Goal: Task Accomplishment & Management: Complete application form

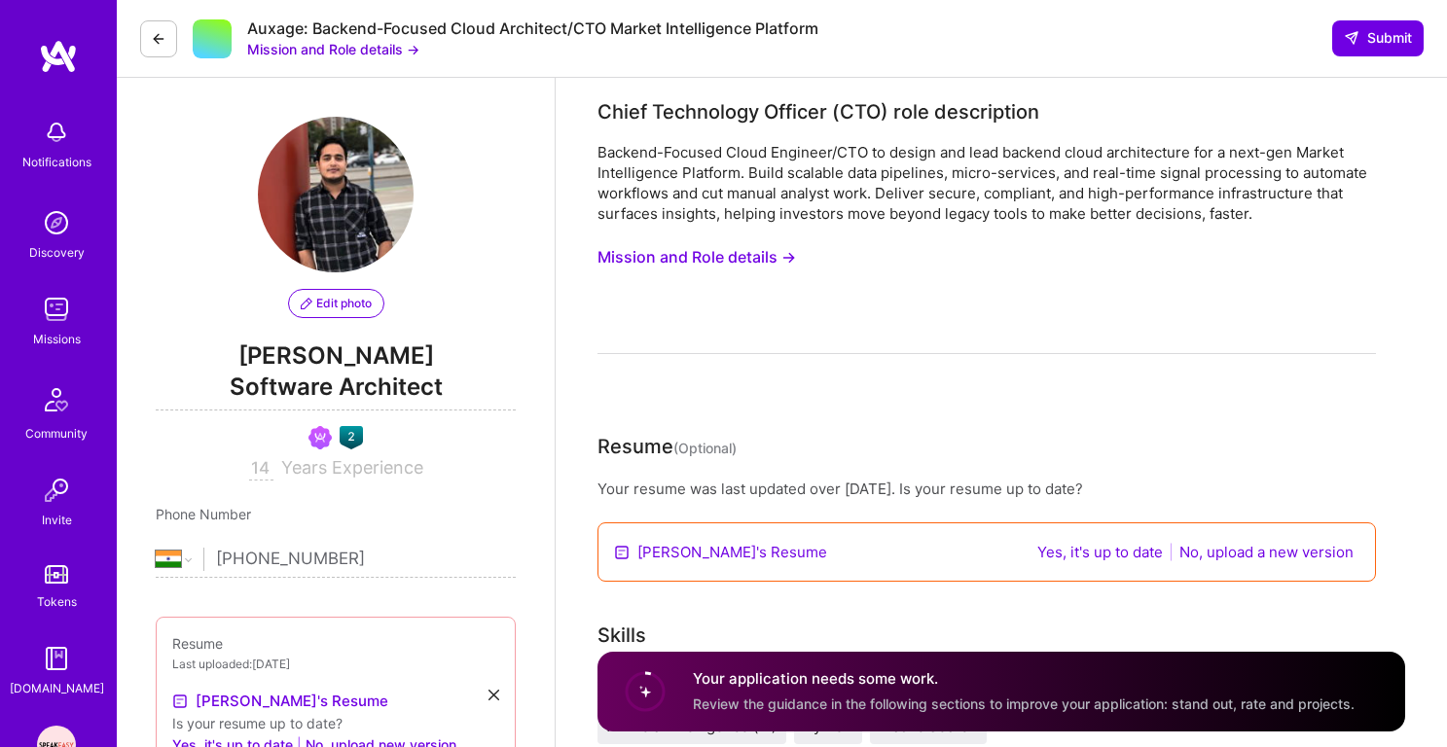
select select "IN"
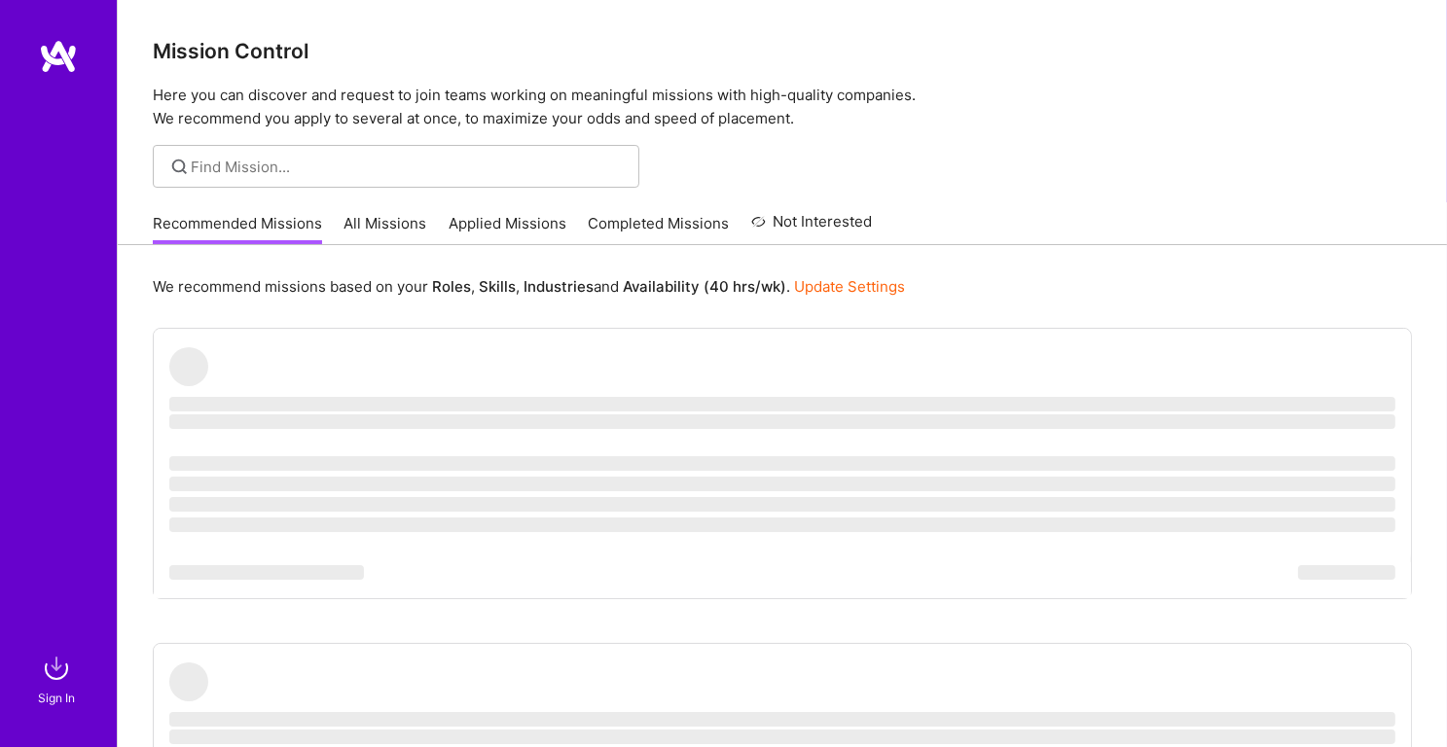
click at [1216, 77] on div "Mission Control Here you can discover and request to join teams working on mean…" at bounding box center [782, 65] width 1329 height 130
click at [46, 687] on img at bounding box center [56, 668] width 39 height 39
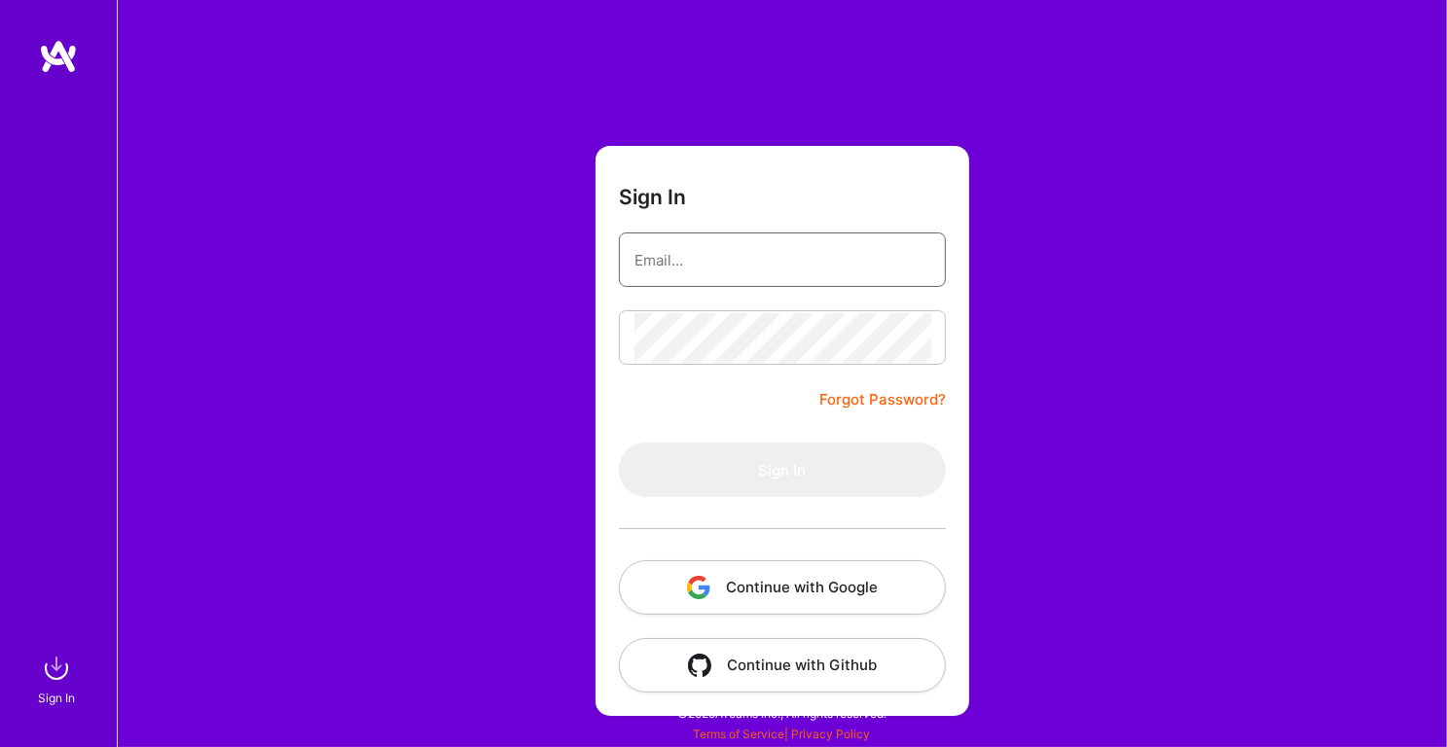
click at [647, 252] on input "email" at bounding box center [782, 260] width 296 height 50
type input "mohansinghjaipur@gmail.com"
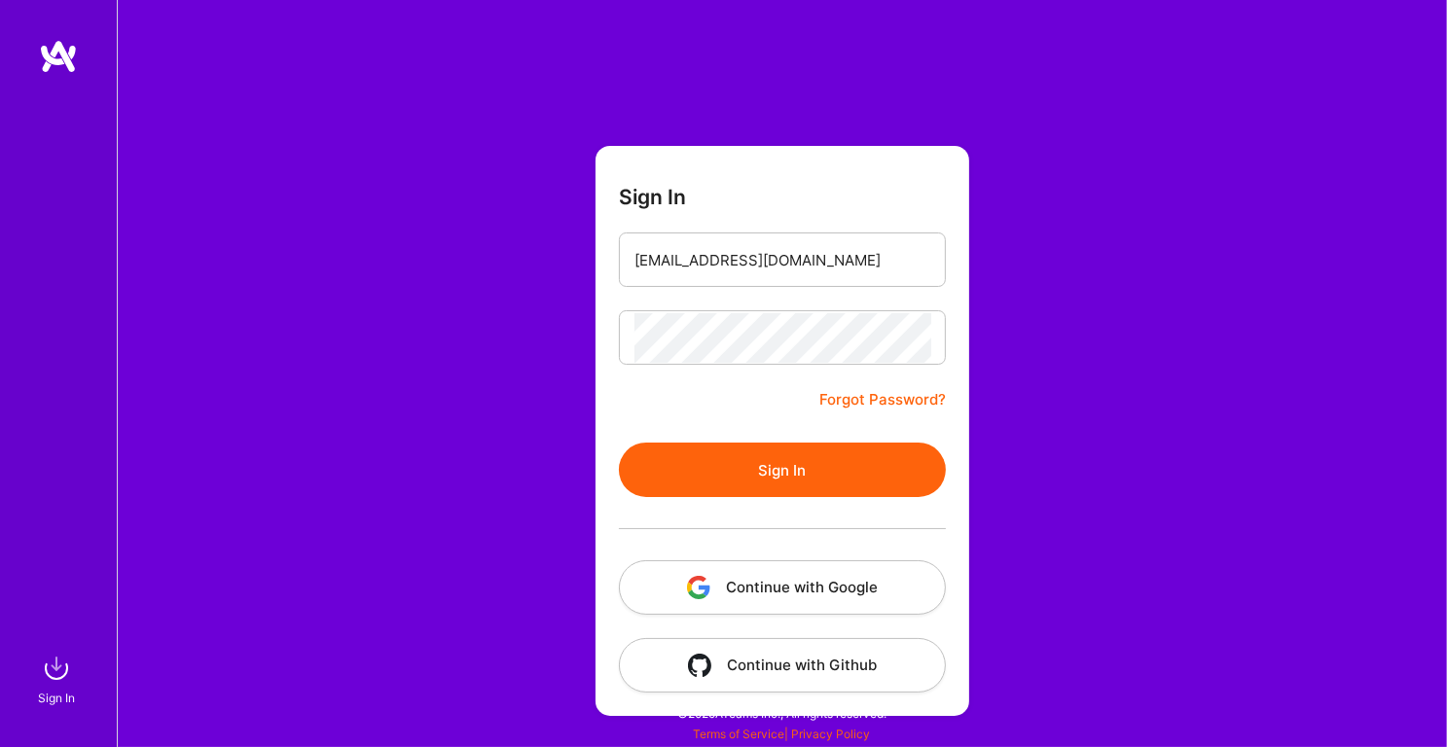
click at [794, 465] on button "Sign In" at bounding box center [782, 470] width 327 height 54
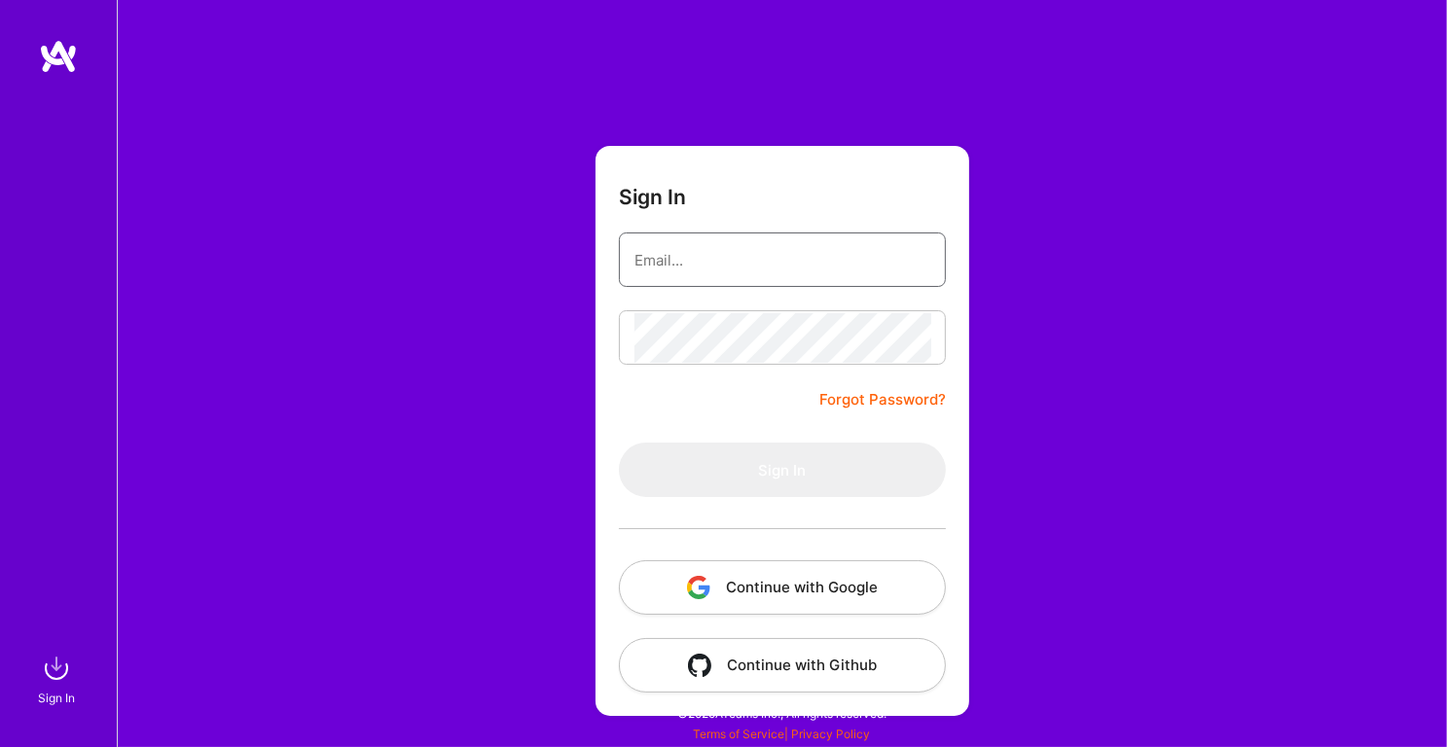
click at [787, 255] on input "email" at bounding box center [782, 260] width 296 height 50
type input "mohansinghjaipur@gmail.com"
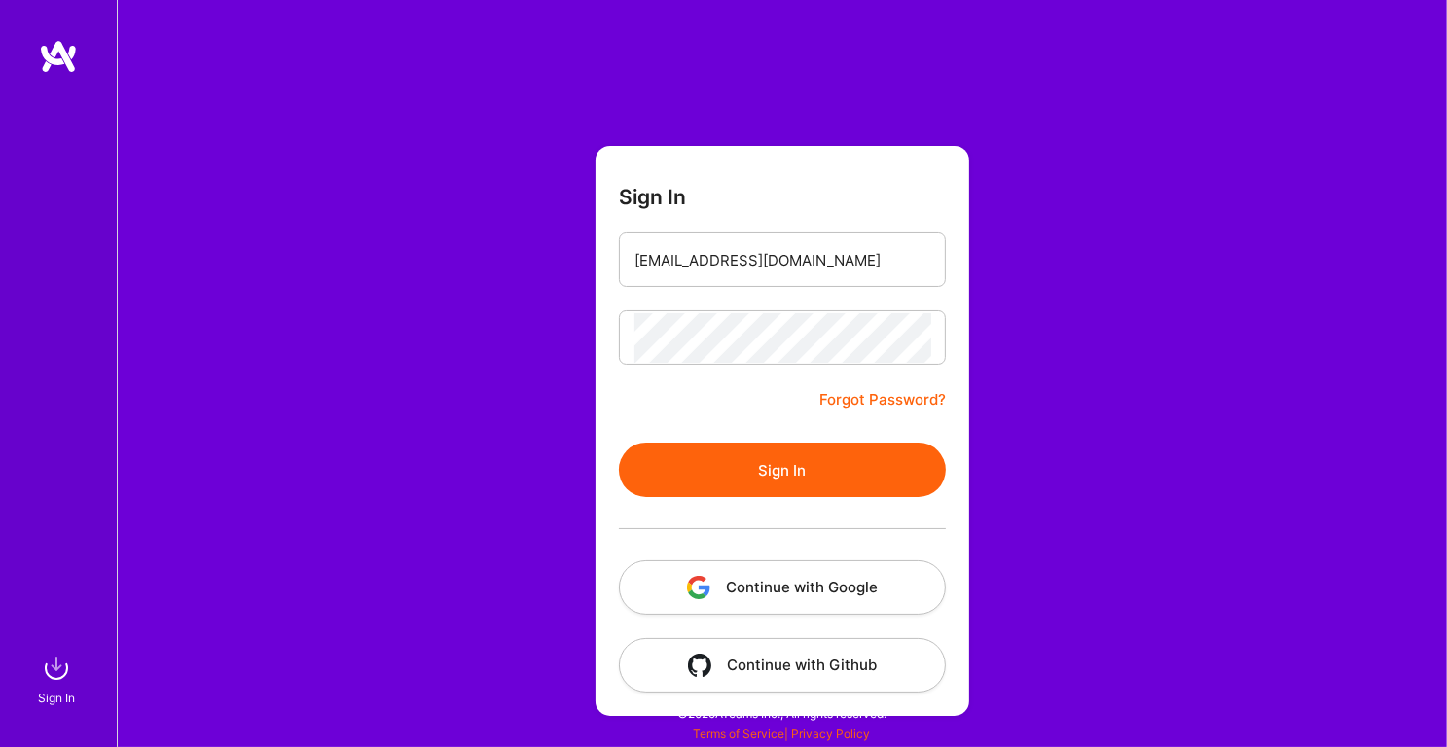
click at [770, 484] on button "Sign In" at bounding box center [782, 470] width 327 height 54
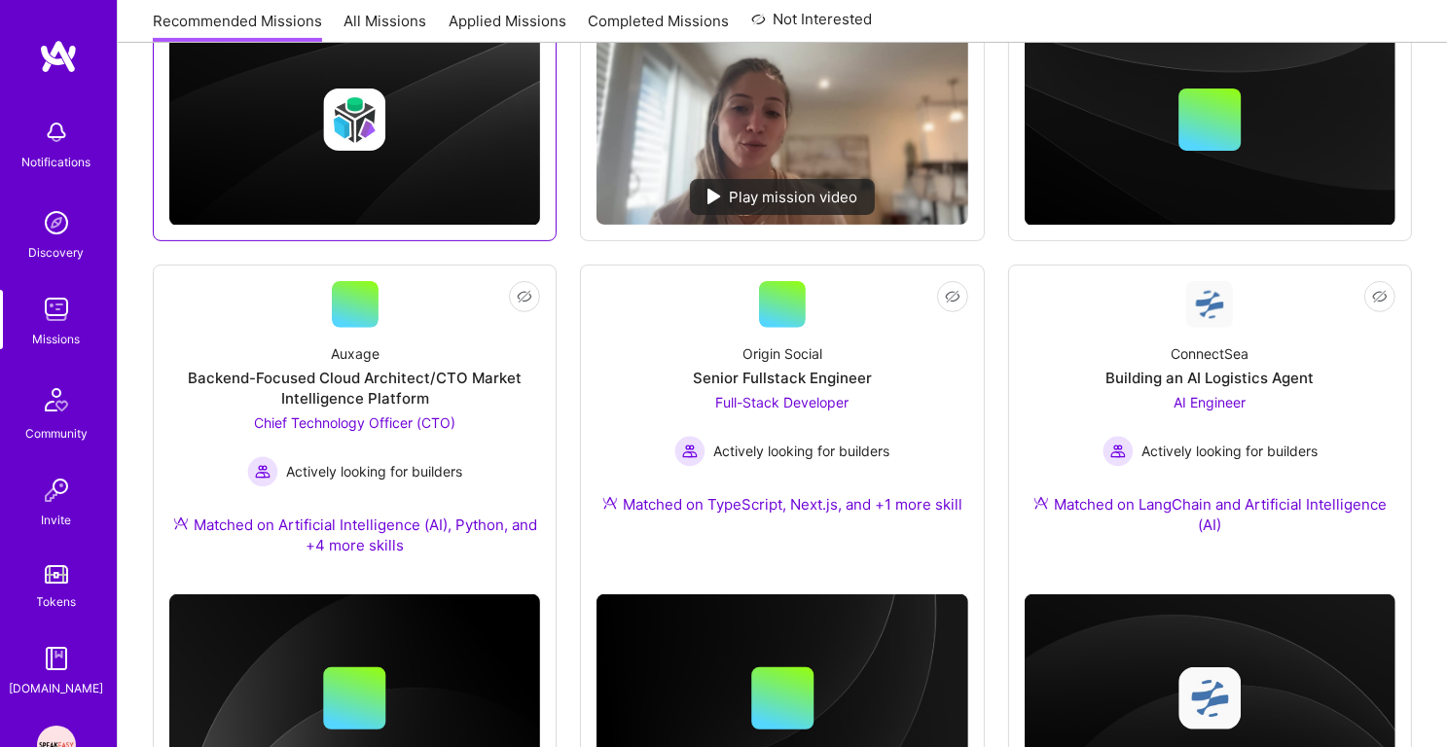
scroll to position [738, 0]
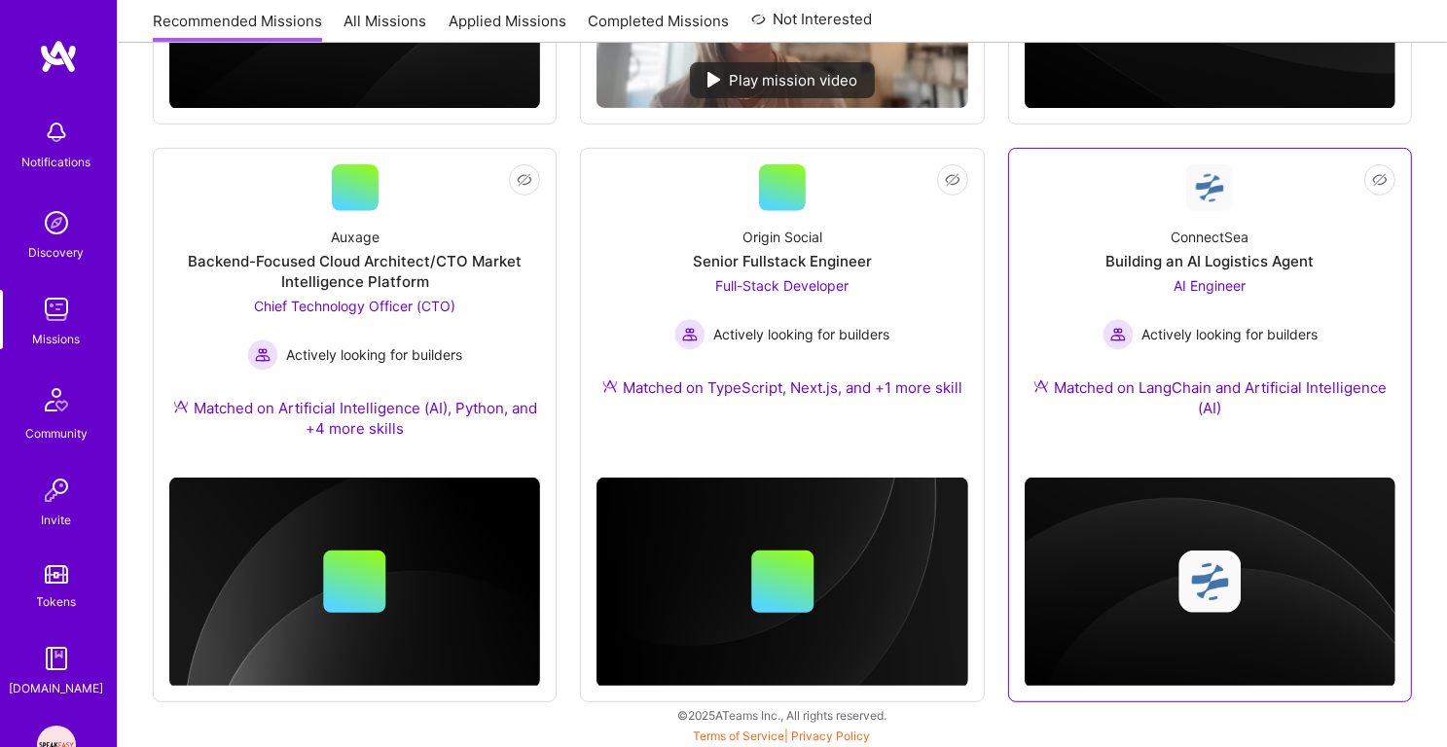
click at [1195, 211] on div "ConnectSea Building an AI Logistics Agent AI Engineer Actively looking for buil…" at bounding box center [1209, 326] width 371 height 231
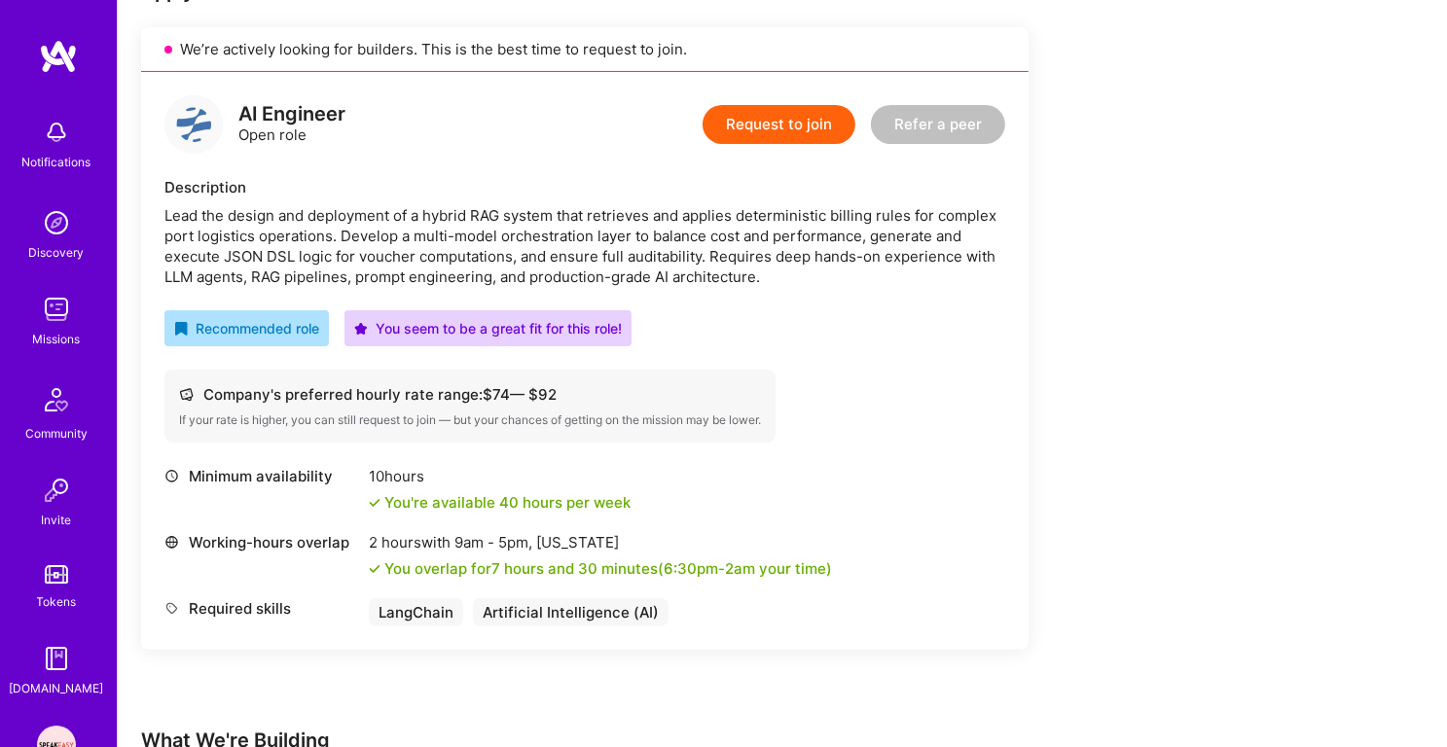
scroll to position [440, 0]
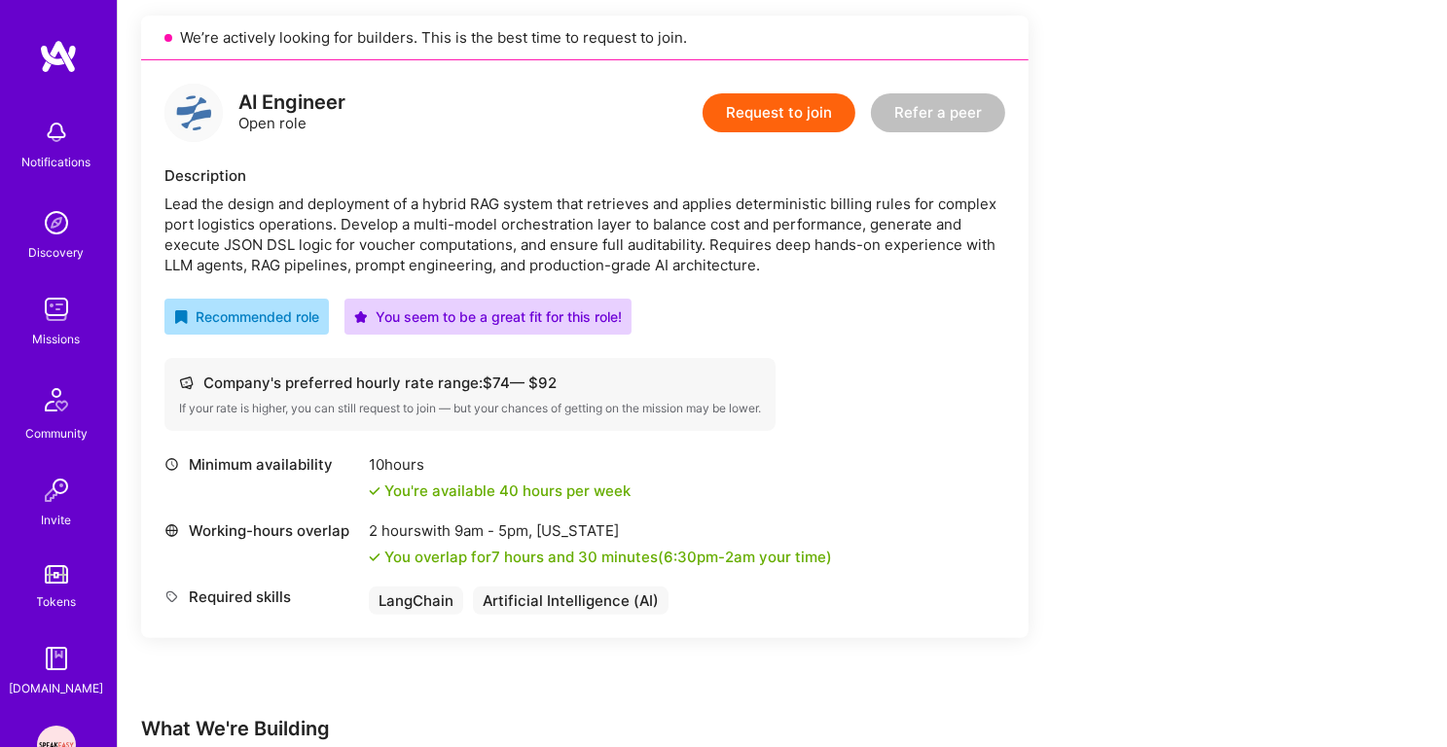
click at [453, 194] on div "Lead the design and deployment of a hybrid RAG system that retrieves and applie…" at bounding box center [584, 235] width 841 height 82
click at [450, 211] on div "Lead the design and deployment of a hybrid RAG system that retrieves and applie…" at bounding box center [584, 235] width 841 height 82
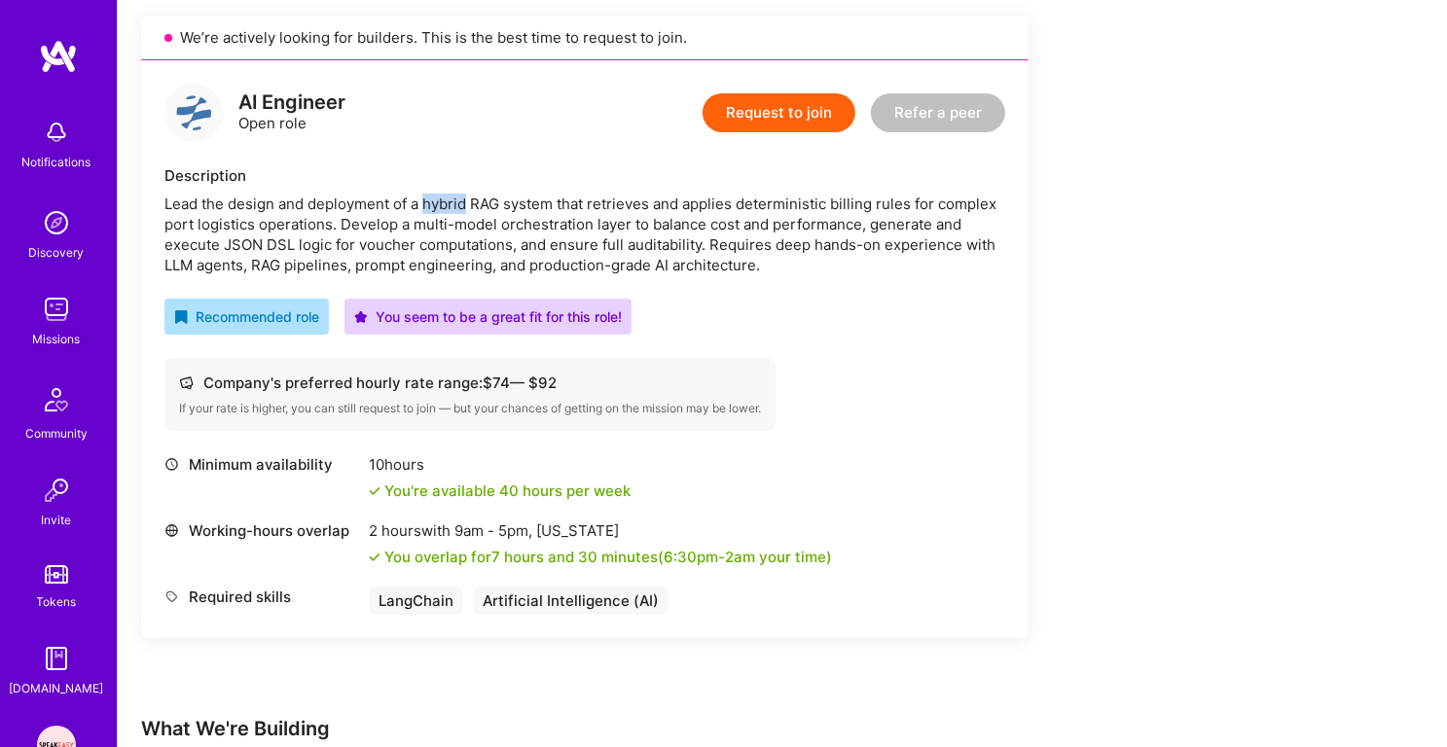
click at [450, 211] on div "Lead the design and deployment of a hybrid RAG system that retrieves and applie…" at bounding box center [584, 235] width 841 height 82
click at [450, 223] on div "Lead the design and deployment of a hybrid RAG system that retrieves and applie…" at bounding box center [584, 235] width 841 height 82
click at [451, 194] on div "Lead the design and deployment of a hybrid RAG system that retrieves and applie…" at bounding box center [584, 235] width 841 height 82
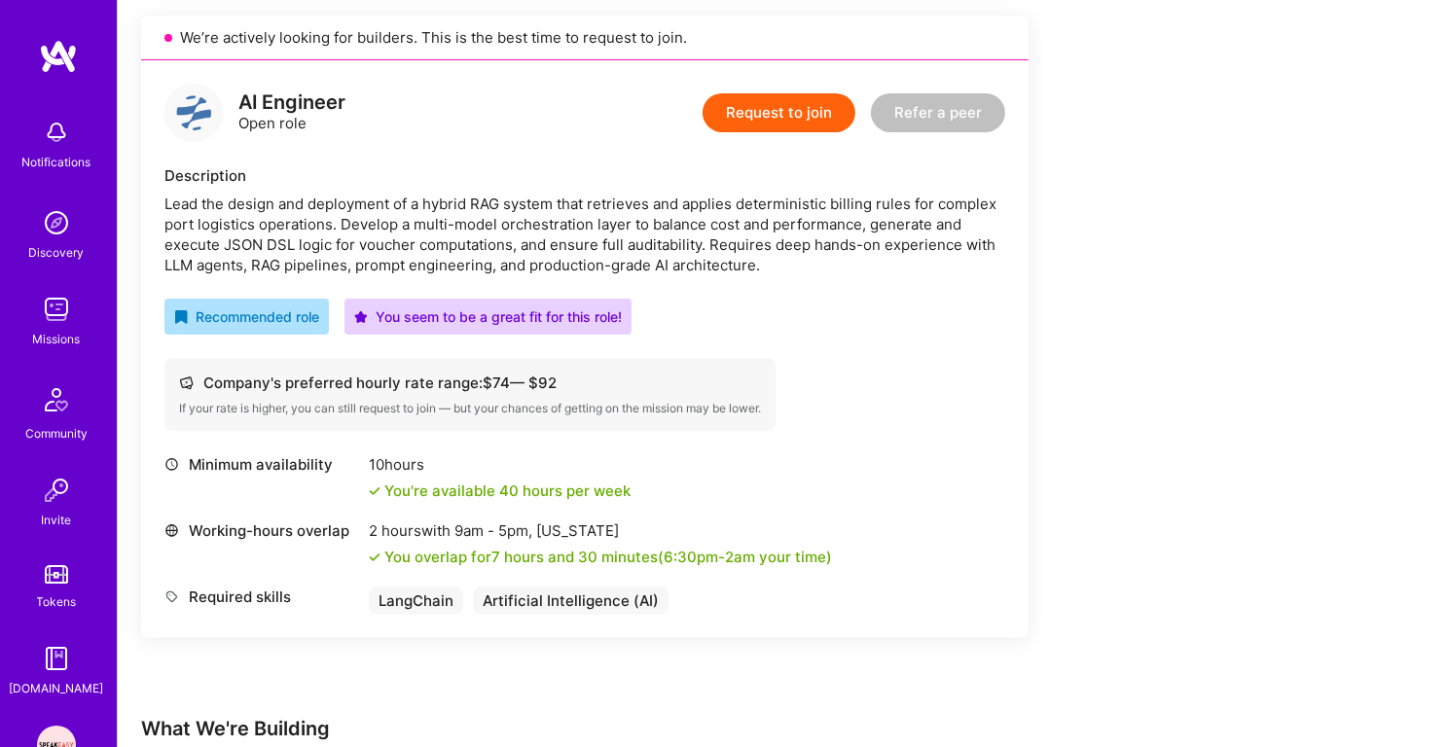
click at [451, 194] on div "Lead the design and deployment of a hybrid RAG system that retrieves and applie…" at bounding box center [584, 235] width 841 height 82
click at [435, 229] on div "Lead the design and deployment of a hybrid RAG system that retrieves and applie…" at bounding box center [584, 235] width 841 height 82
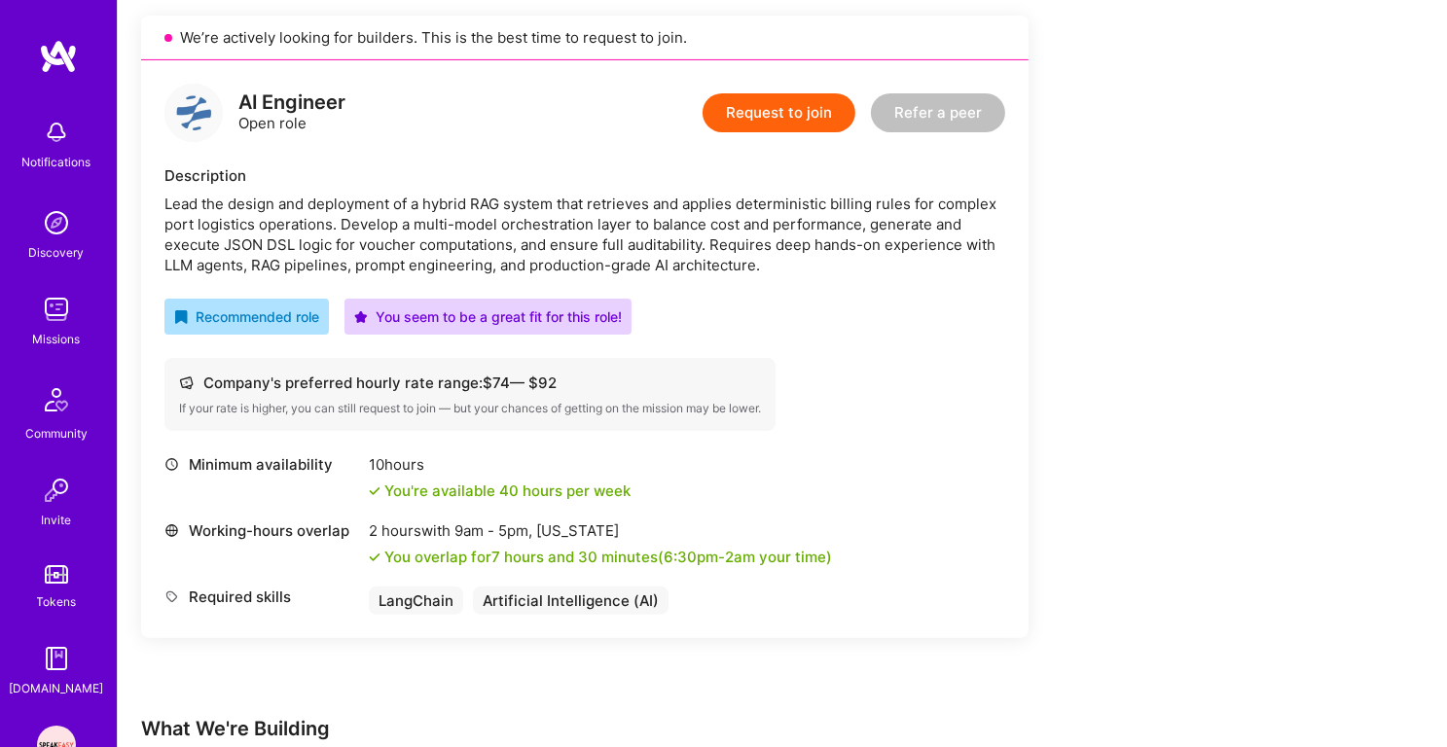
click at [428, 243] on div "Lead the design and deployment of a hybrid RAG system that retrieves and applie…" at bounding box center [584, 235] width 841 height 82
click at [448, 217] on div "Lead the design and deployment of a hybrid RAG system that retrieves and applie…" at bounding box center [584, 235] width 841 height 82
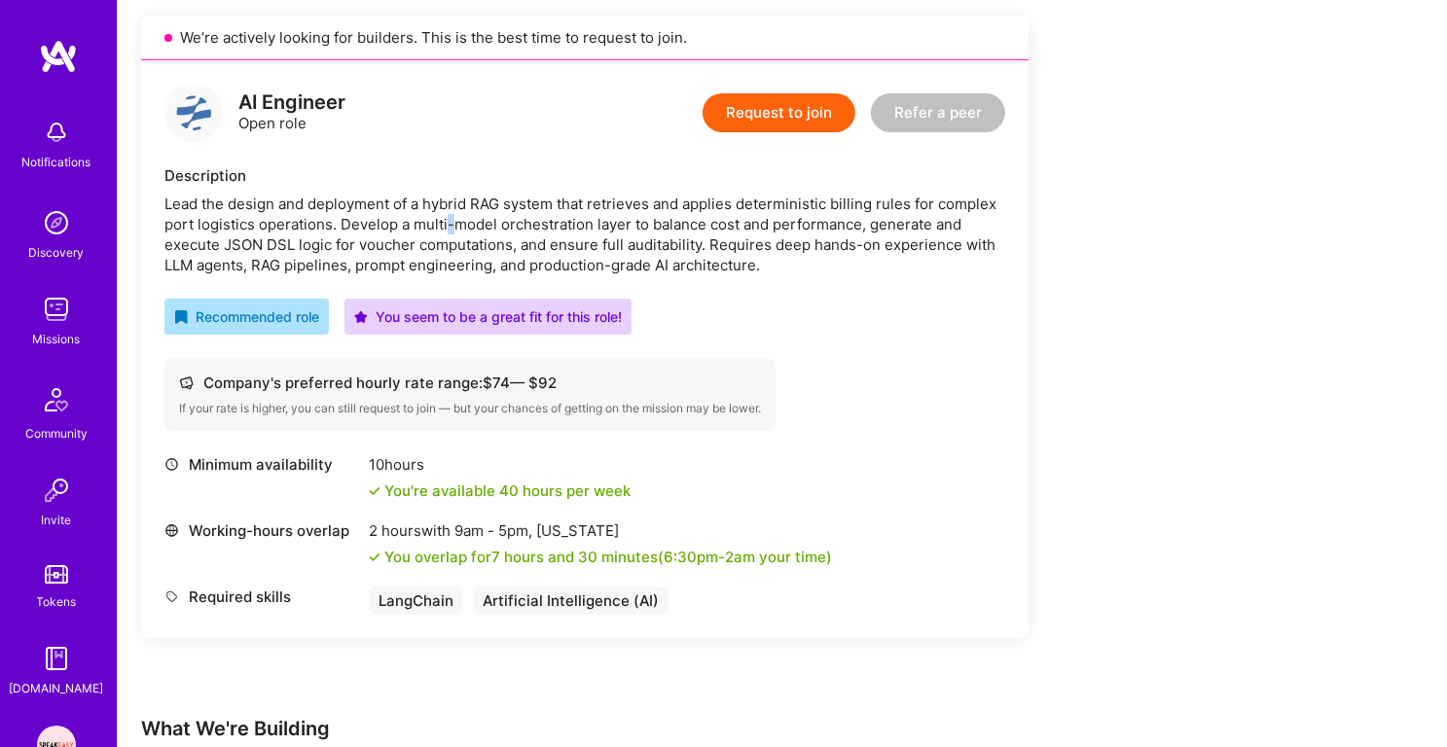
click at [448, 217] on div "Lead the design and deployment of a hybrid RAG system that retrieves and applie…" at bounding box center [584, 235] width 841 height 82
click at [436, 252] on div "Lead the design and deployment of a hybrid RAG system that retrieves and applie…" at bounding box center [584, 235] width 841 height 82
click at [427, 271] on div "Lead the design and deployment of a hybrid RAG system that retrieves and applie…" at bounding box center [584, 235] width 841 height 82
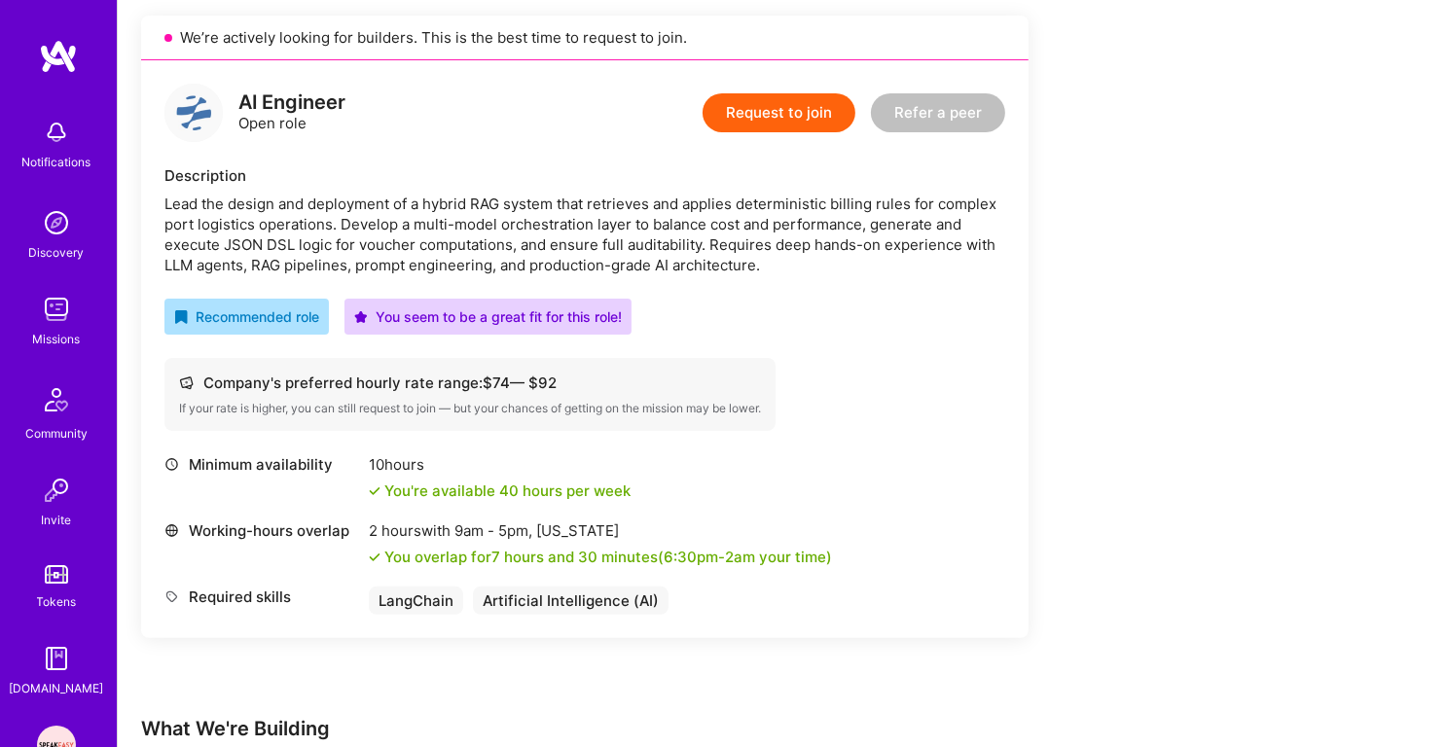
click at [427, 271] on div "Lead the design and deployment of a hybrid RAG system that retrieves and applie…" at bounding box center [584, 235] width 841 height 82
click at [458, 210] on div "Lead the design and deployment of a hybrid RAG system that retrieves and applie…" at bounding box center [584, 235] width 841 height 82
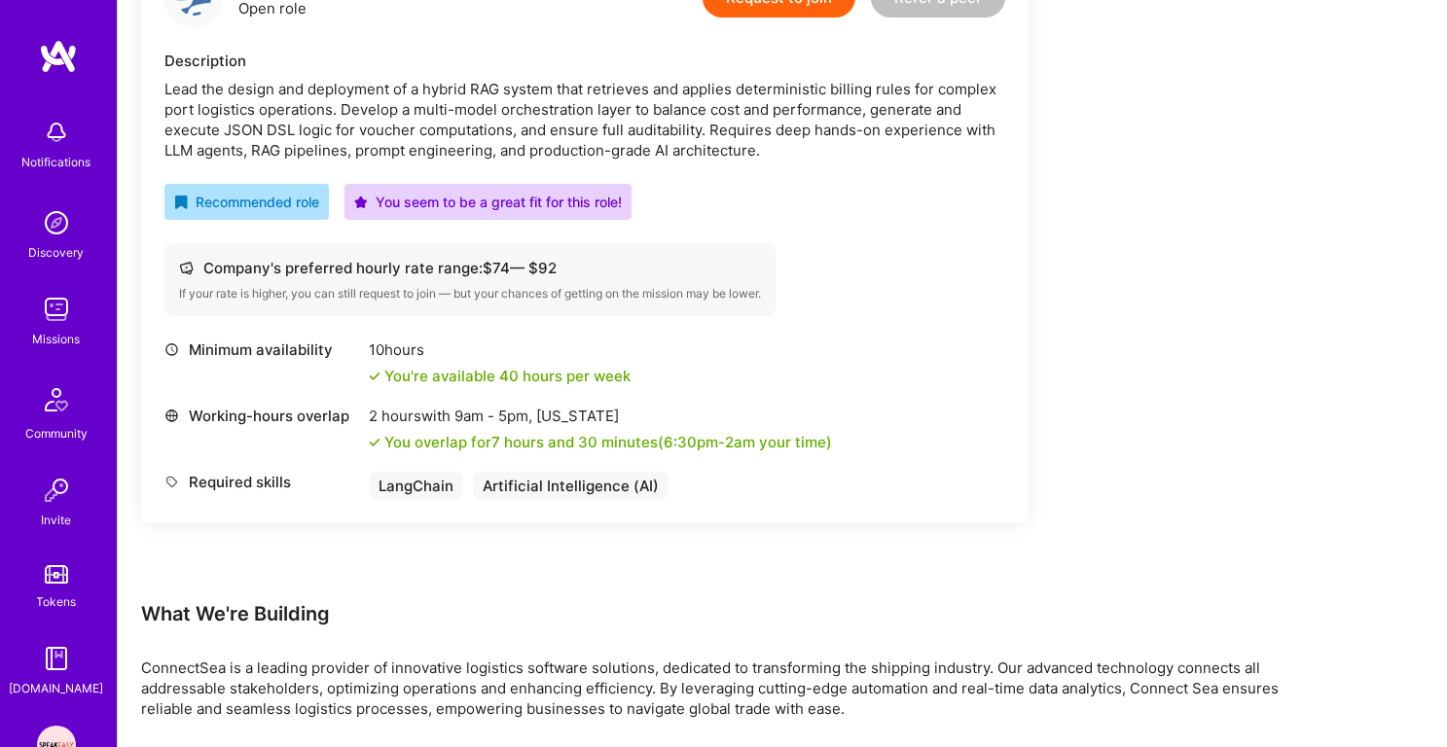
scroll to position [397, 0]
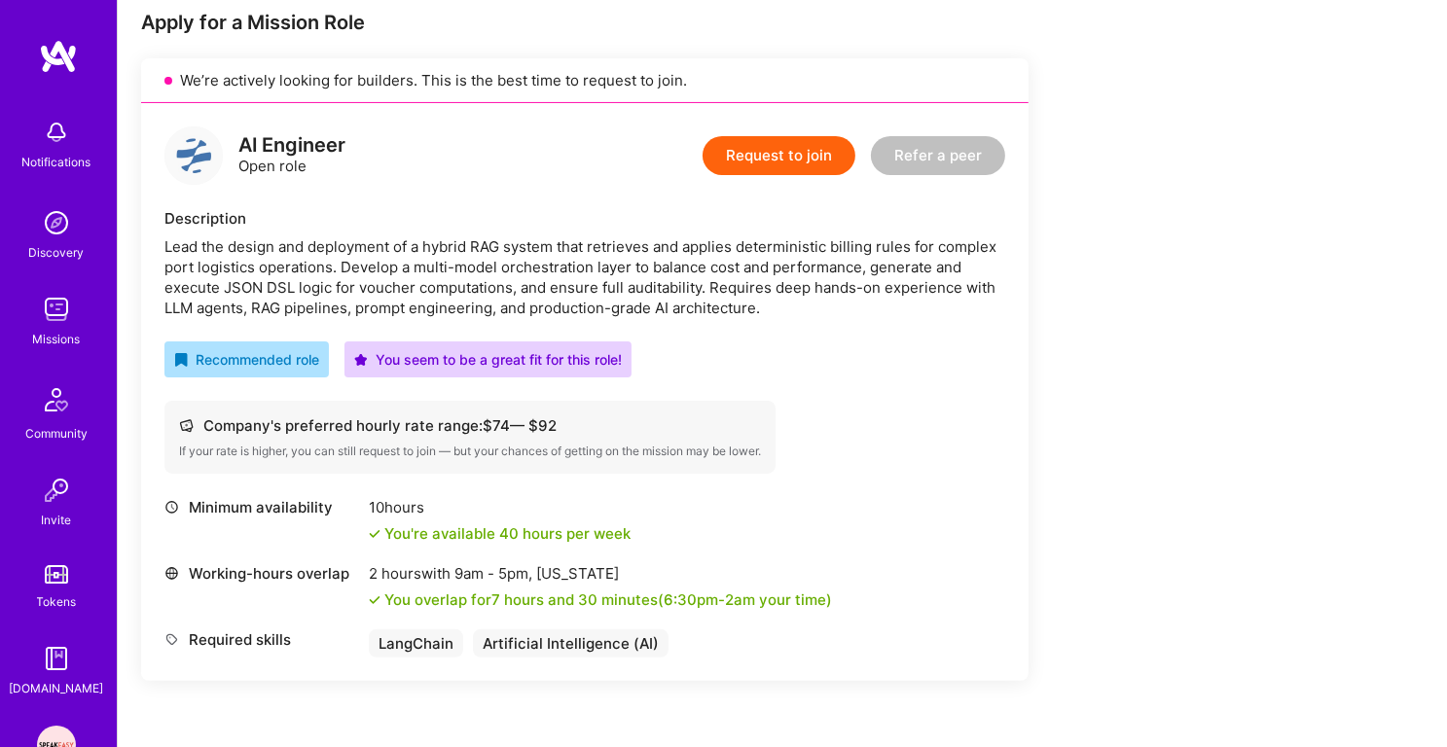
click at [446, 285] on div "Lead the design and deployment of a hybrid RAG system that retrieves and applie…" at bounding box center [584, 277] width 841 height 82
click at [435, 312] on div "Lead the design and deployment of a hybrid RAG system that retrieves and applie…" at bounding box center [584, 277] width 841 height 82
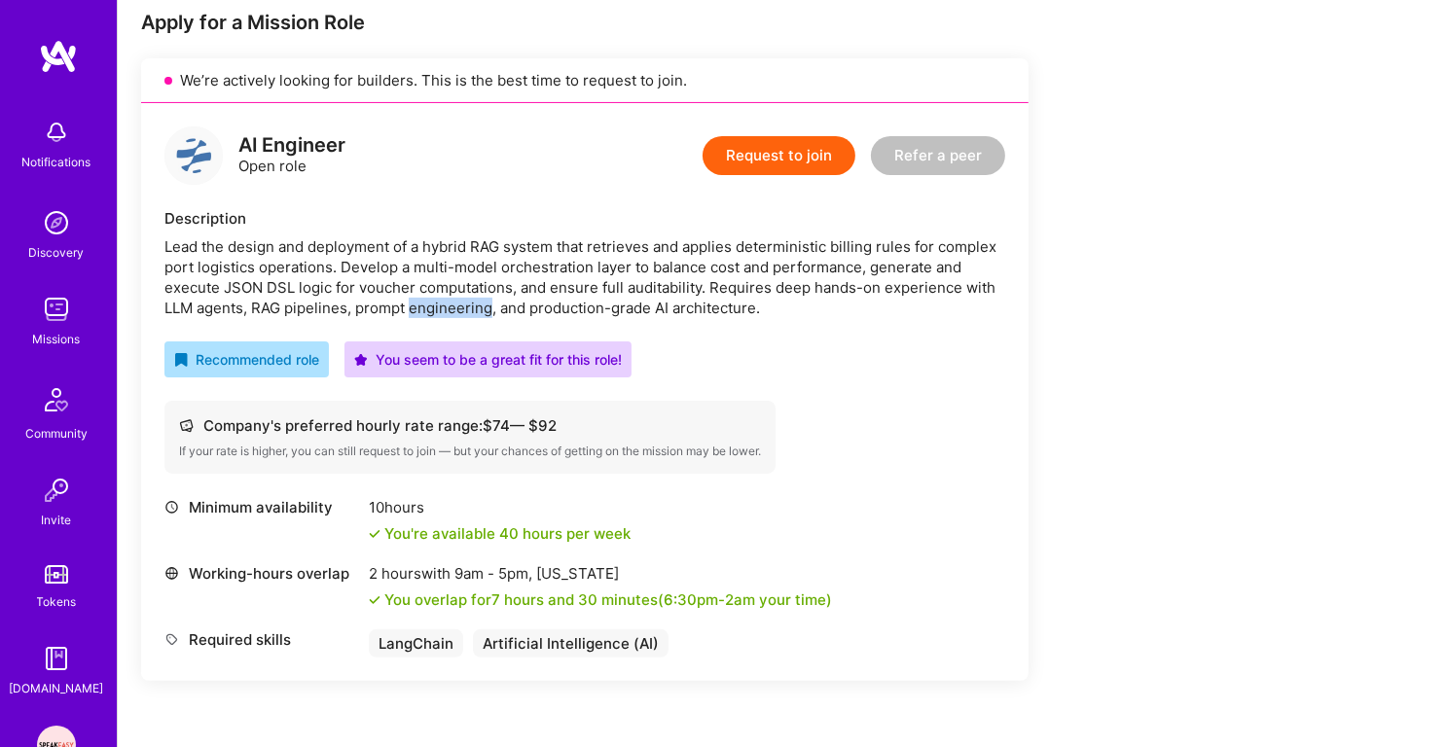
click at [435, 312] on div "Lead the design and deployment of a hybrid RAG system that retrieves and applie…" at bounding box center [584, 277] width 841 height 82
click at [435, 319] on div "AI Engineer Open role Request to join Refer a peer Description Lead the design …" at bounding box center [584, 392] width 887 height 578
click at [459, 278] on div "Lead the design and deployment of a hybrid RAG system that retrieves and applie…" at bounding box center [584, 277] width 841 height 82
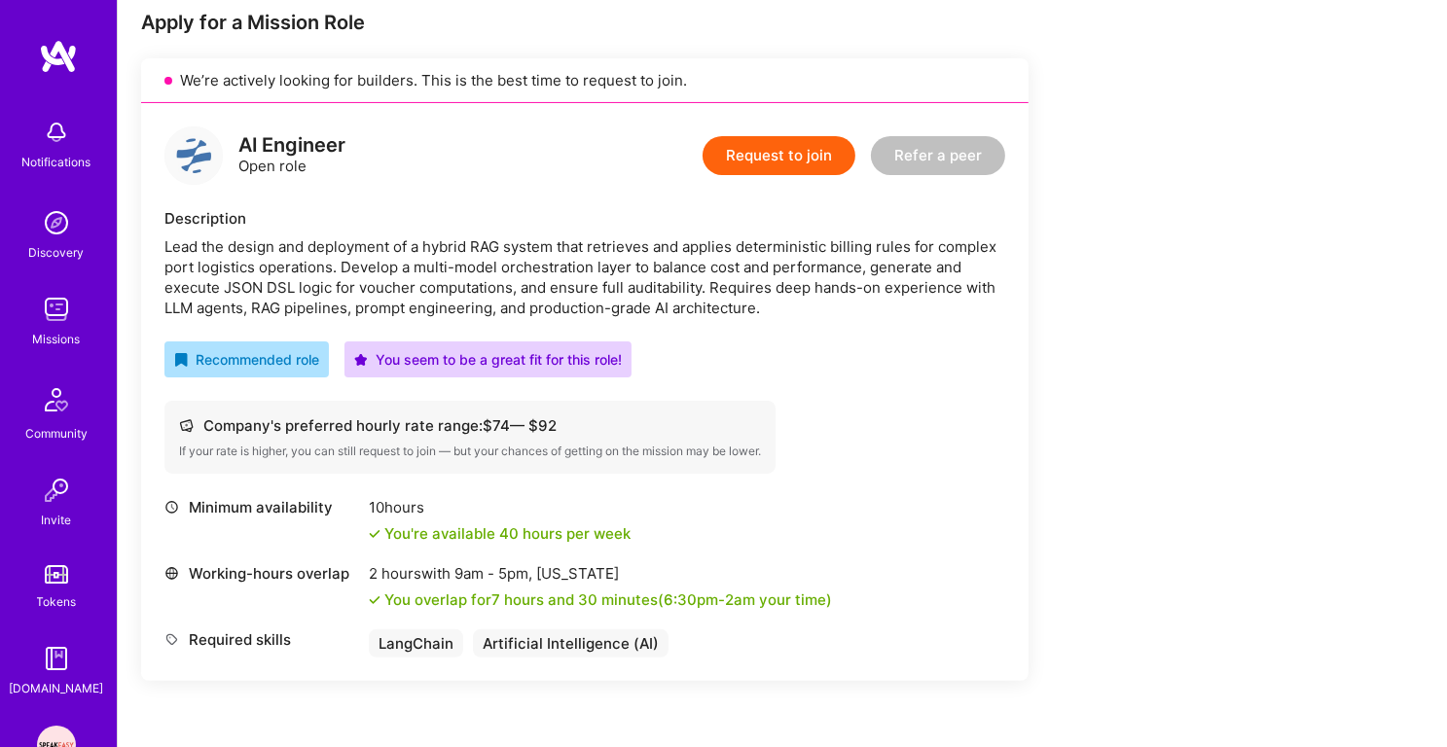
click at [459, 278] on div "Lead the design and deployment of a hybrid RAG system that retrieves and applie…" at bounding box center [584, 277] width 841 height 82
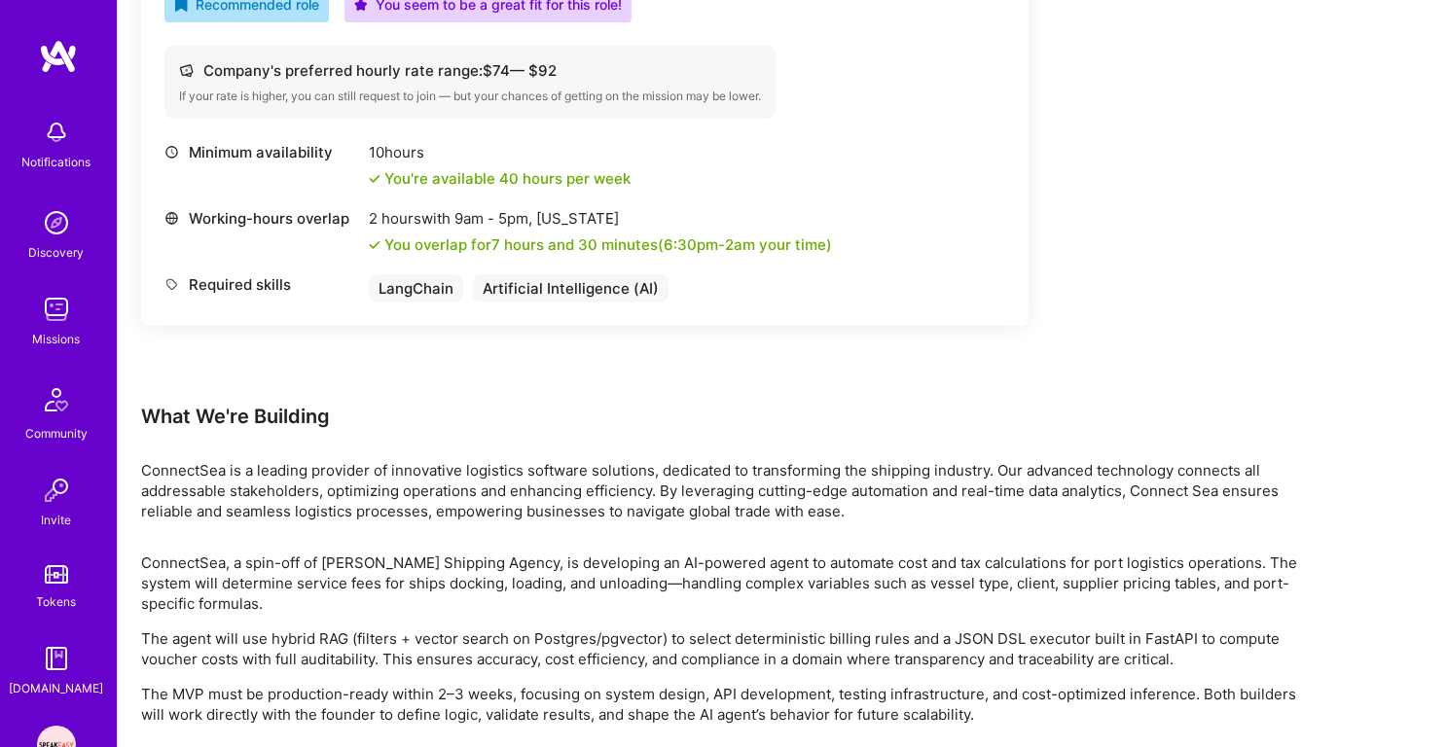
scroll to position [788, 0]
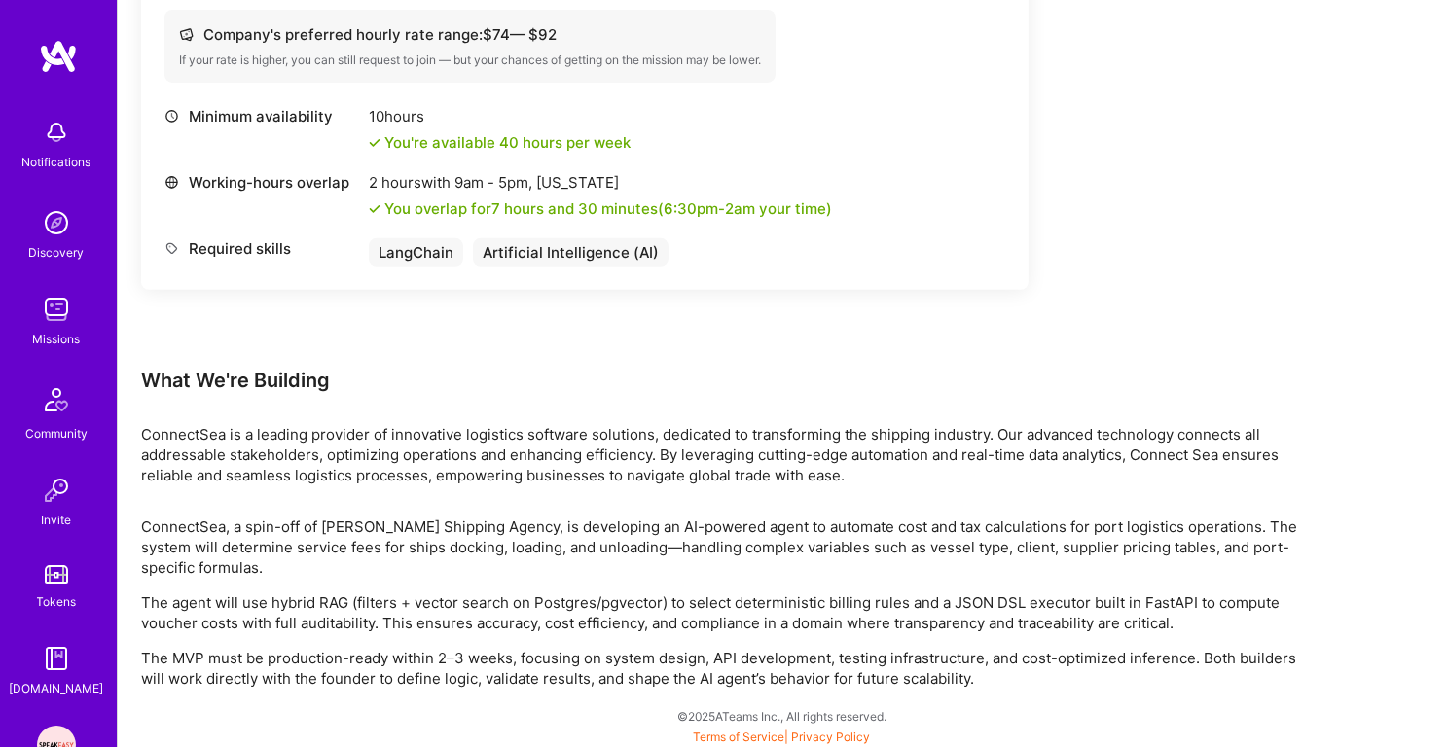
click at [377, 430] on div "ConnectSea is a leading provider of innovative logistics software solutions, de…" at bounding box center [724, 454] width 1167 height 61
click at [368, 463] on div "ConnectSea is a leading provider of innovative logistics software solutions, de…" at bounding box center [724, 454] width 1167 height 61
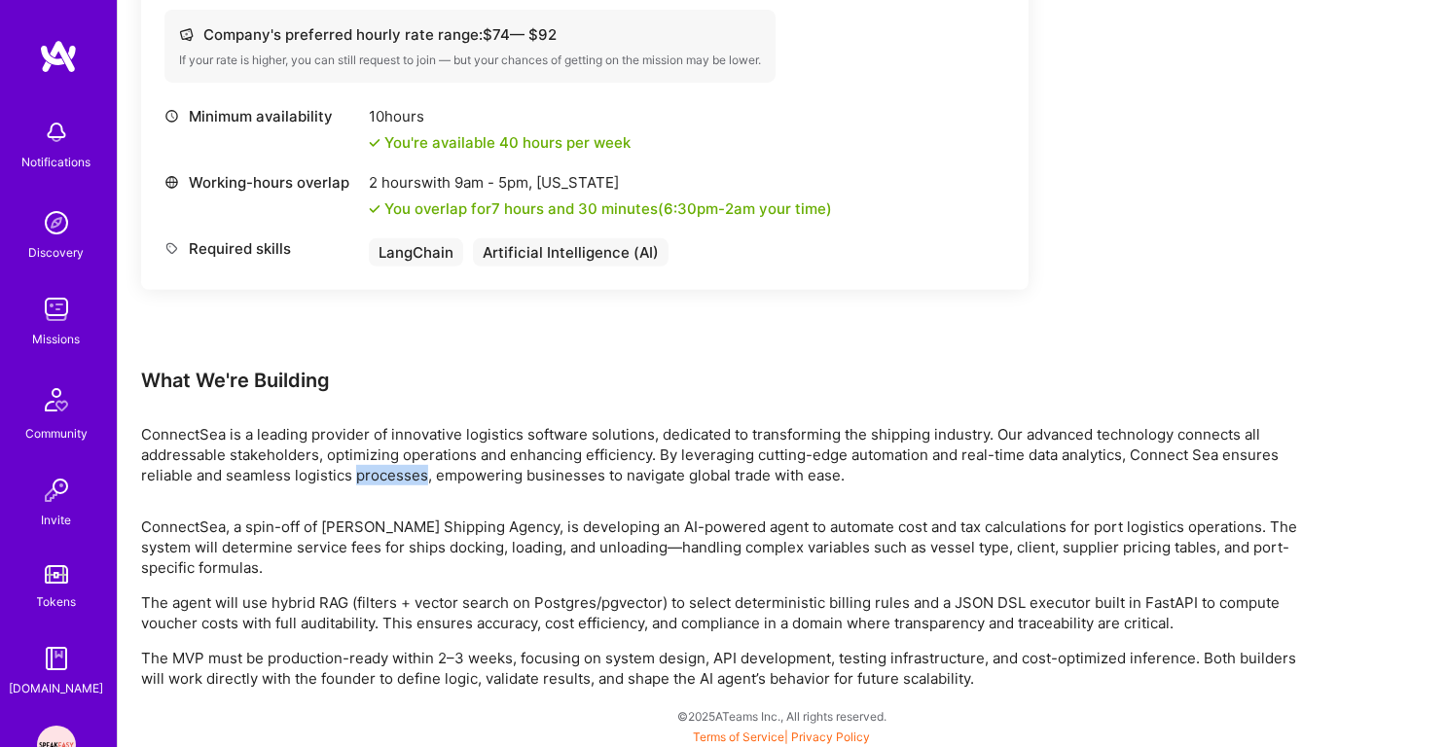
click at [368, 463] on div "ConnectSea is a leading provider of innovative logistics software solutions, de…" at bounding box center [724, 454] width 1167 height 61
click at [346, 513] on div "Earn tokens for inviting a new A.Teamer to this mission Do you know the perfect…" at bounding box center [724, 92] width 1167 height 1193
click at [324, 605] on p "The agent will use hybrid RAG (filters + vector search on Postgres/pgvector) to…" at bounding box center [724, 612] width 1167 height 41
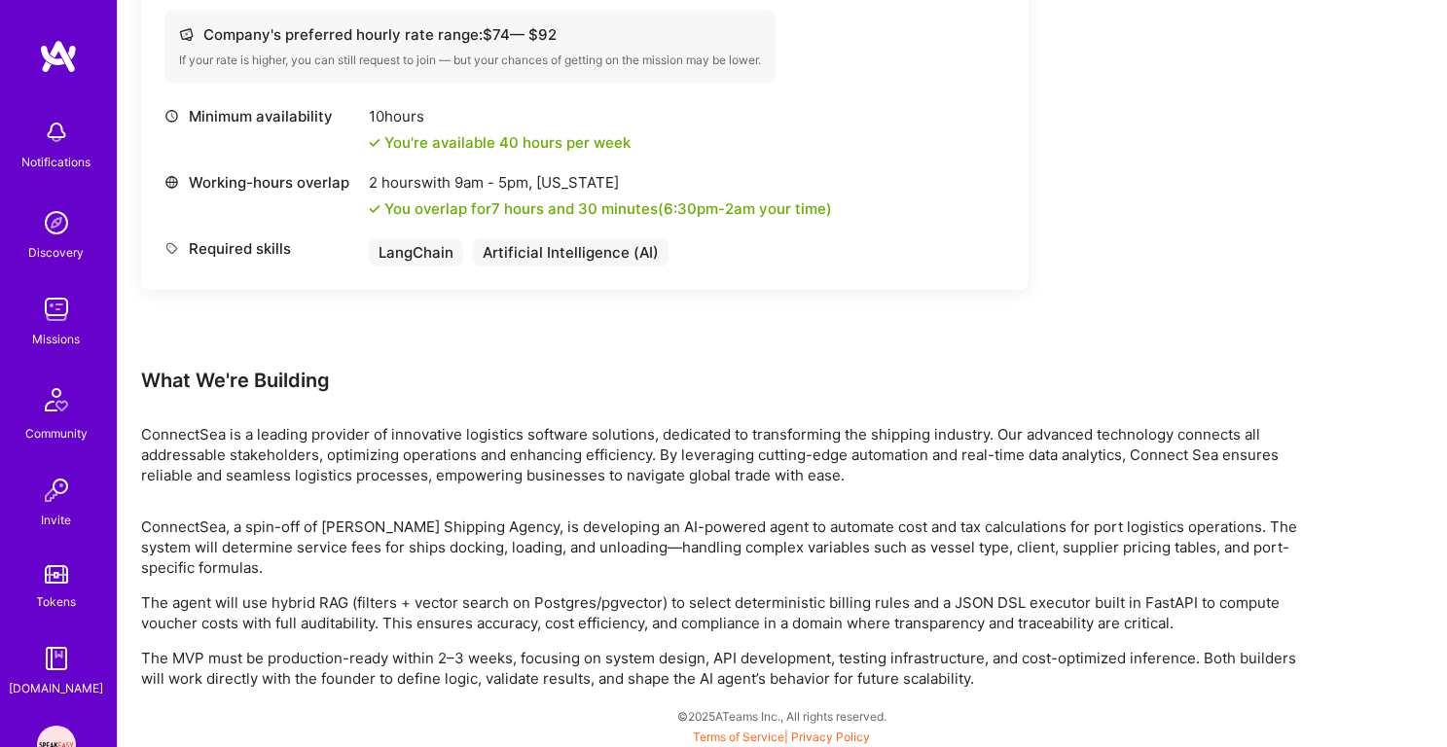
click at [324, 605] on p "The agent will use hybrid RAG (filters + vector search on Postgres/pgvector) to…" at bounding box center [724, 612] width 1167 height 41
click at [452, 586] on div "ConnectSea, a spin-off of Lachmann Shipping Agency, is developing an AI-powered…" at bounding box center [724, 603] width 1167 height 172
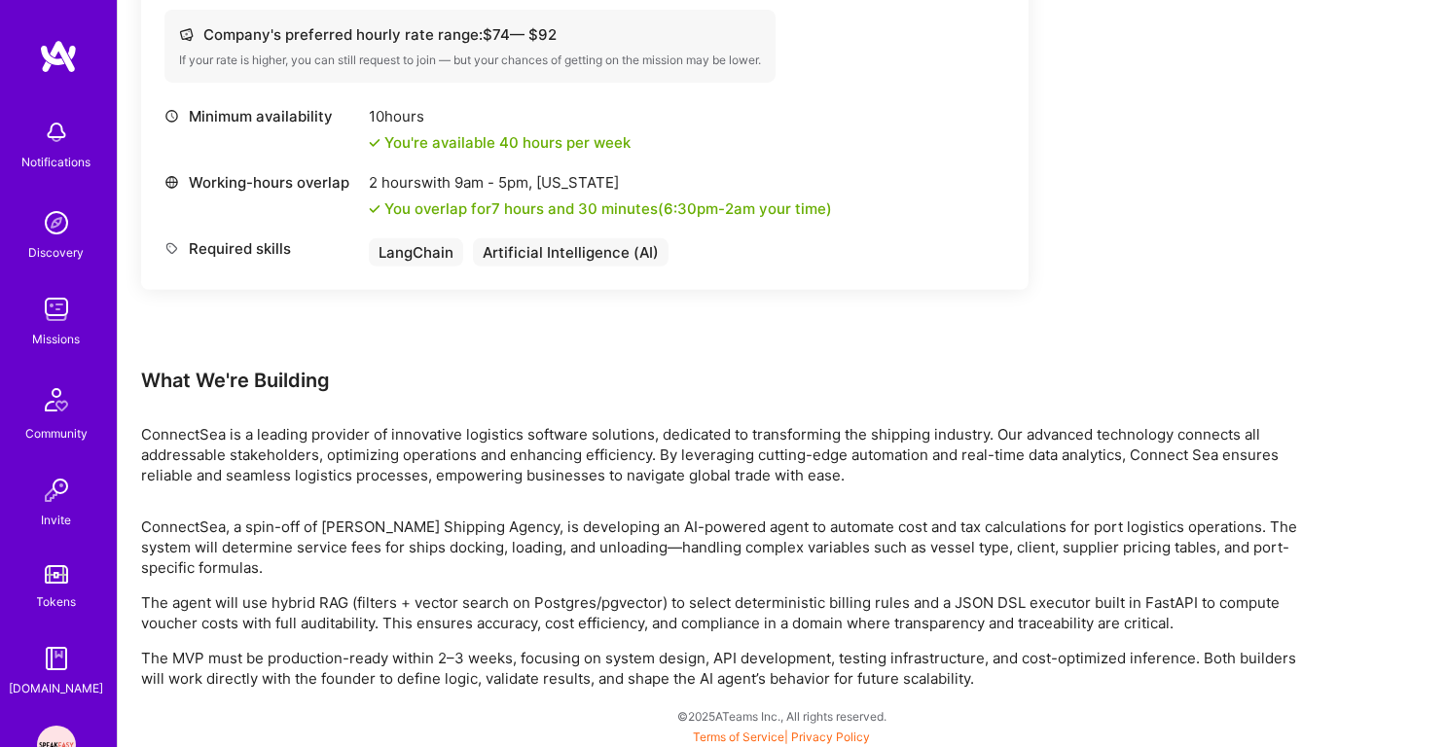
click at [475, 601] on p "The agent will use hybrid RAG (filters + vector search on Postgres/pgvector) to…" at bounding box center [724, 612] width 1167 height 41
click at [477, 630] on p "The agent will use hybrid RAG (filters + vector search on Postgres/pgvector) to…" at bounding box center [724, 612] width 1167 height 41
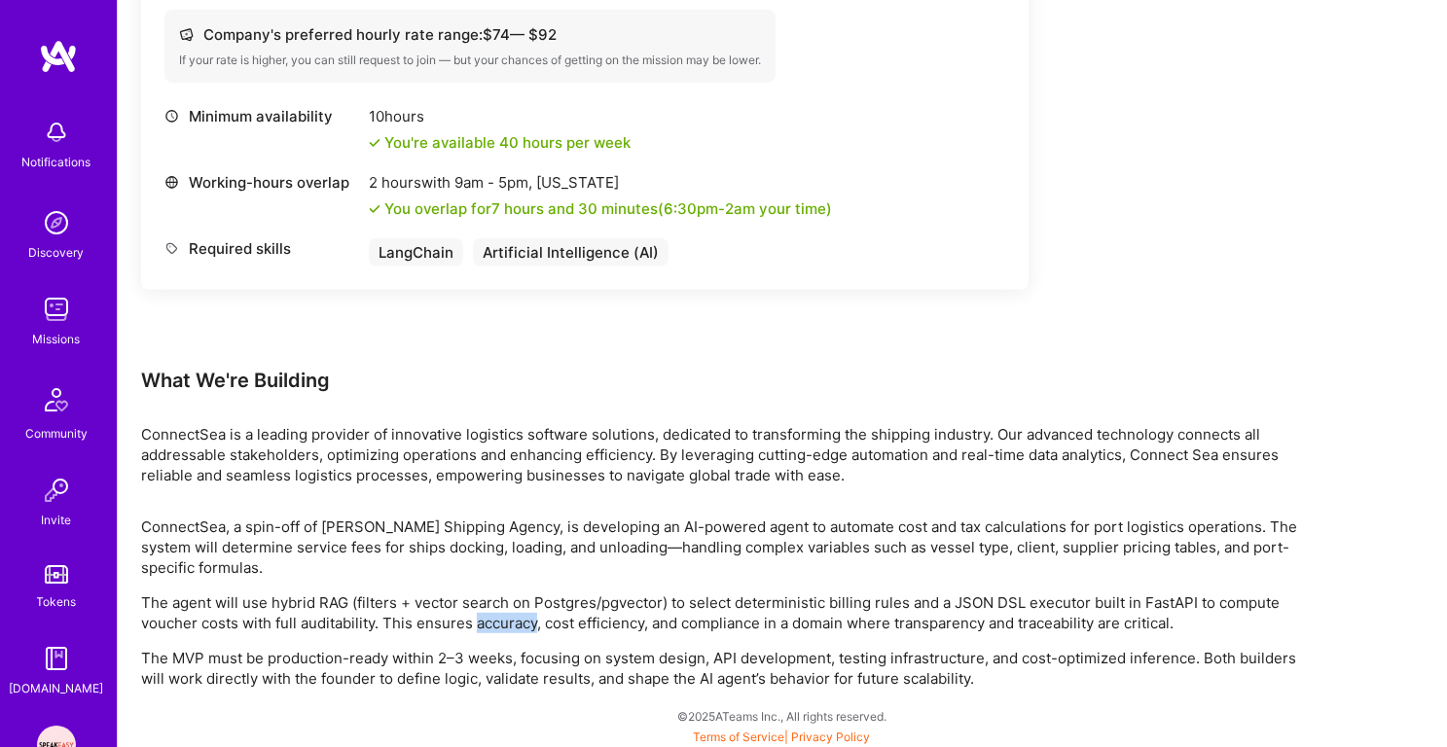
click at [477, 630] on p "The agent will use hybrid RAG (filters + vector search on Postgres/pgvector) to…" at bounding box center [724, 612] width 1167 height 41
click at [533, 592] on p "The agent will use hybrid RAG (filters + vector search on Postgres/pgvector) to…" at bounding box center [724, 612] width 1167 height 41
click at [516, 635] on div "ConnectSea, a spin-off of Lachmann Shipping Agency, is developing an AI-powered…" at bounding box center [724, 603] width 1167 height 172
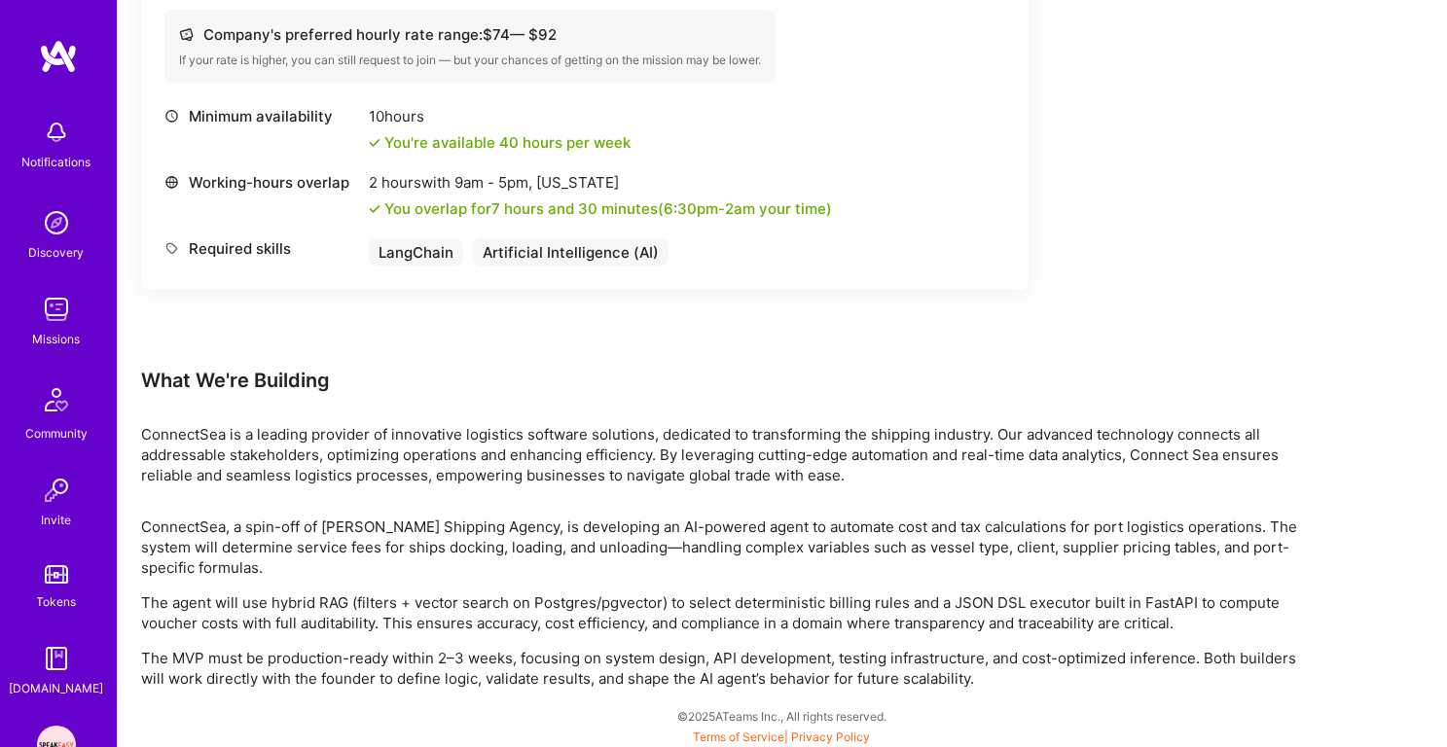
click at [516, 635] on div "ConnectSea, a spin-off of Lachmann Shipping Agency, is developing an AI-powered…" at bounding box center [724, 603] width 1167 height 172
click at [549, 592] on p "The agent will use hybrid RAG (filters + vector search on Postgres/pgvector) to…" at bounding box center [724, 612] width 1167 height 41
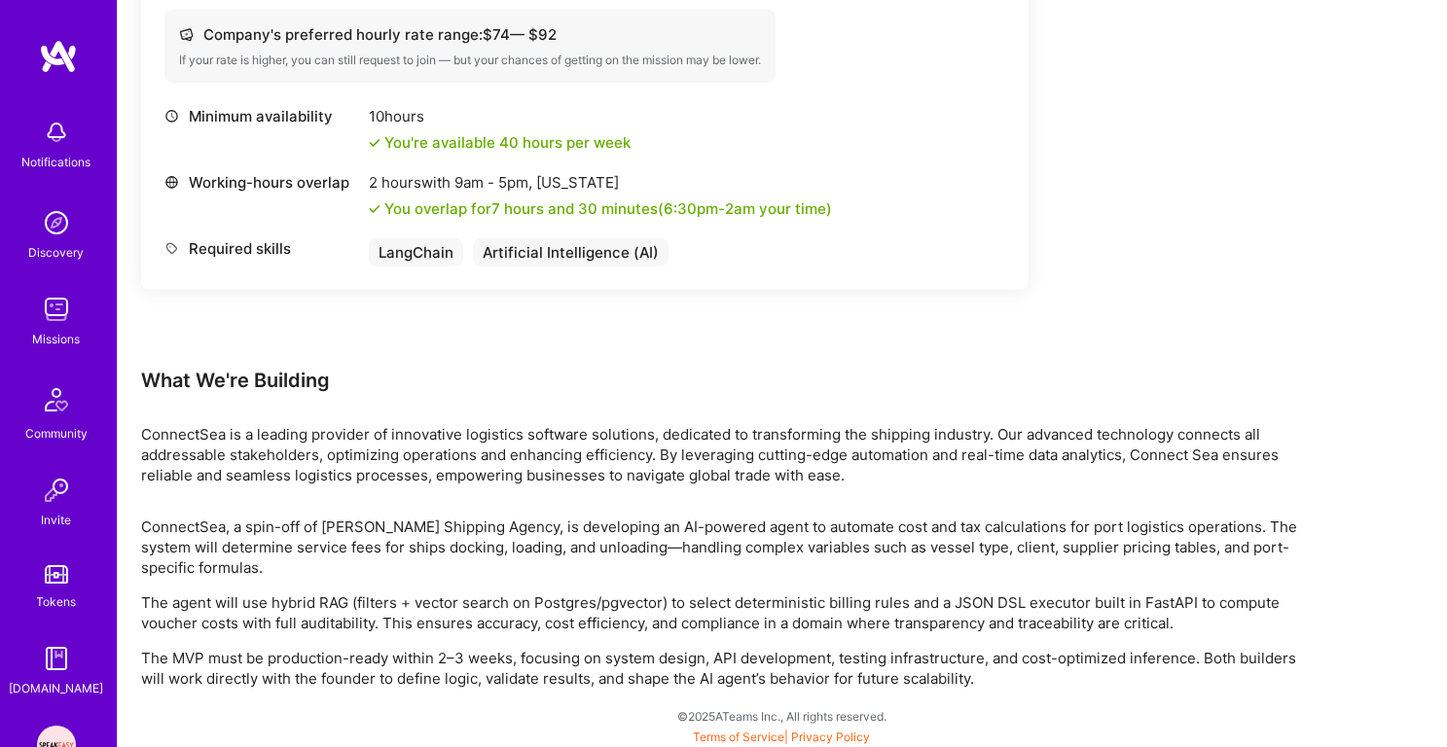
click at [544, 602] on p "The agent will use hybrid RAG (filters + vector search on Postgres/pgvector) to…" at bounding box center [724, 612] width 1167 height 41
click at [564, 595] on p "The agent will use hybrid RAG (filters + vector search on Postgres/pgvector) to…" at bounding box center [724, 612] width 1167 height 41
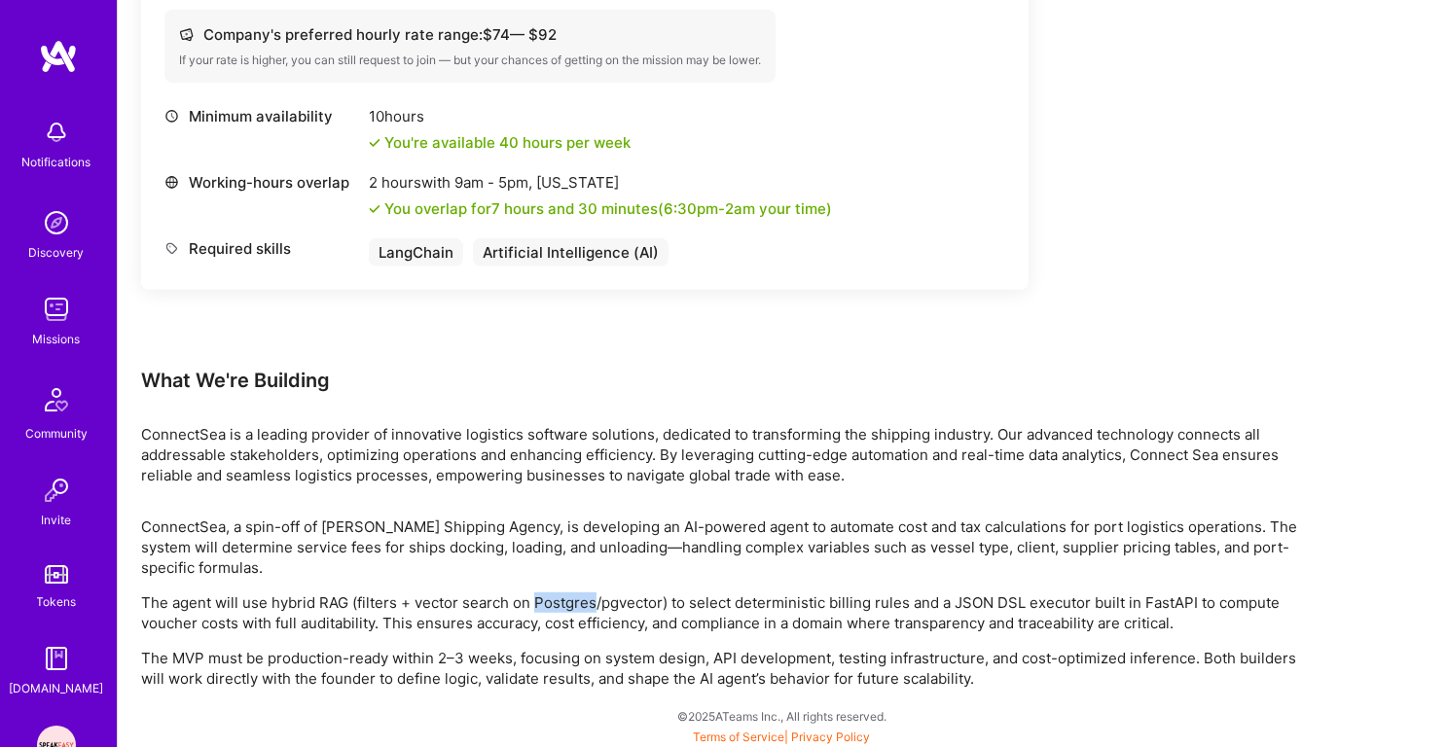
click at [564, 595] on p "The agent will use hybrid RAG (filters + vector search on Postgres/pgvector) to…" at bounding box center [724, 612] width 1167 height 41
click at [562, 605] on p "The agent will use hybrid RAG (filters + vector search on Postgres/pgvector) to…" at bounding box center [724, 612] width 1167 height 41
click at [584, 597] on p "The agent will use hybrid RAG (filters + vector search on Postgres/pgvector) to…" at bounding box center [724, 612] width 1167 height 41
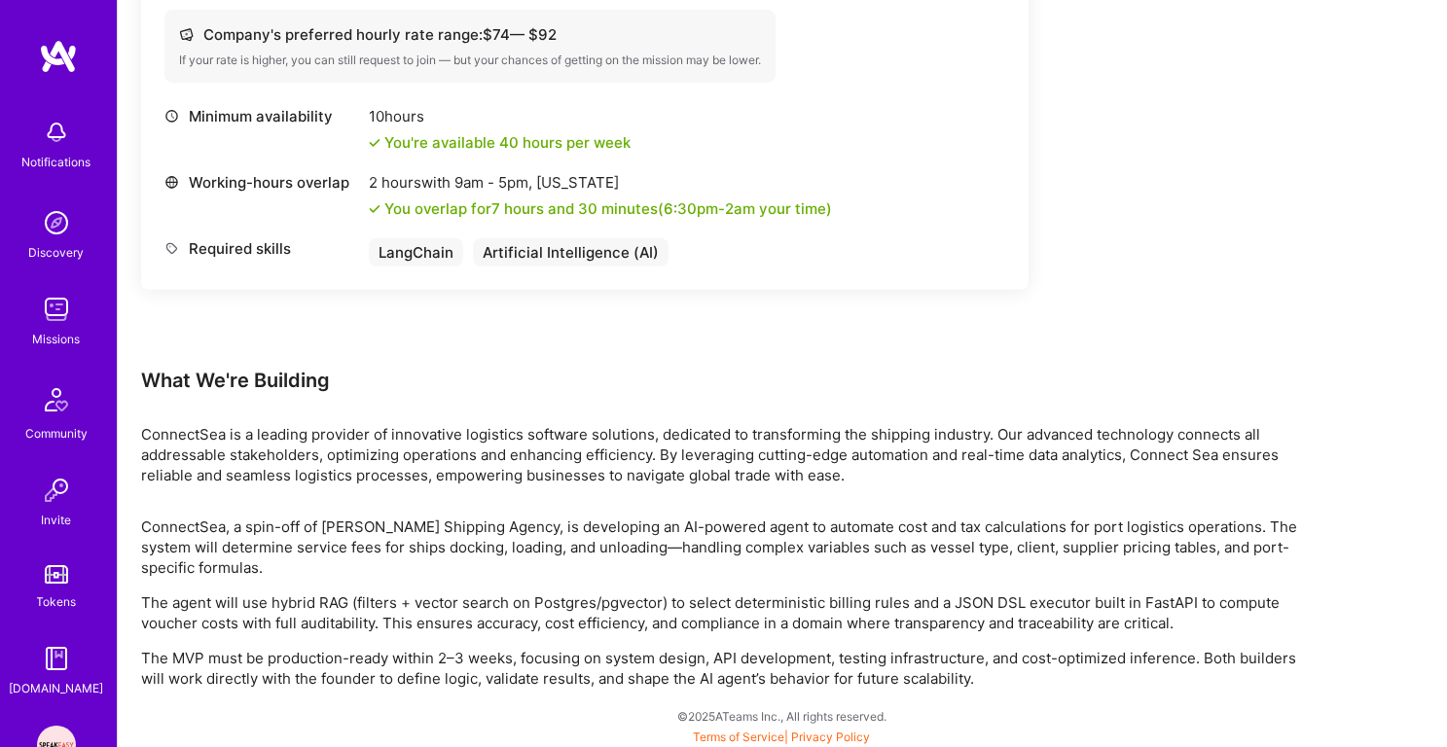
click at [584, 597] on p "The agent will use hybrid RAG (filters + vector search on Postgres/pgvector) to…" at bounding box center [724, 612] width 1167 height 41
click at [541, 618] on p "The agent will use hybrid RAG (filters + vector search on Postgres/pgvector) to…" at bounding box center [724, 612] width 1167 height 41
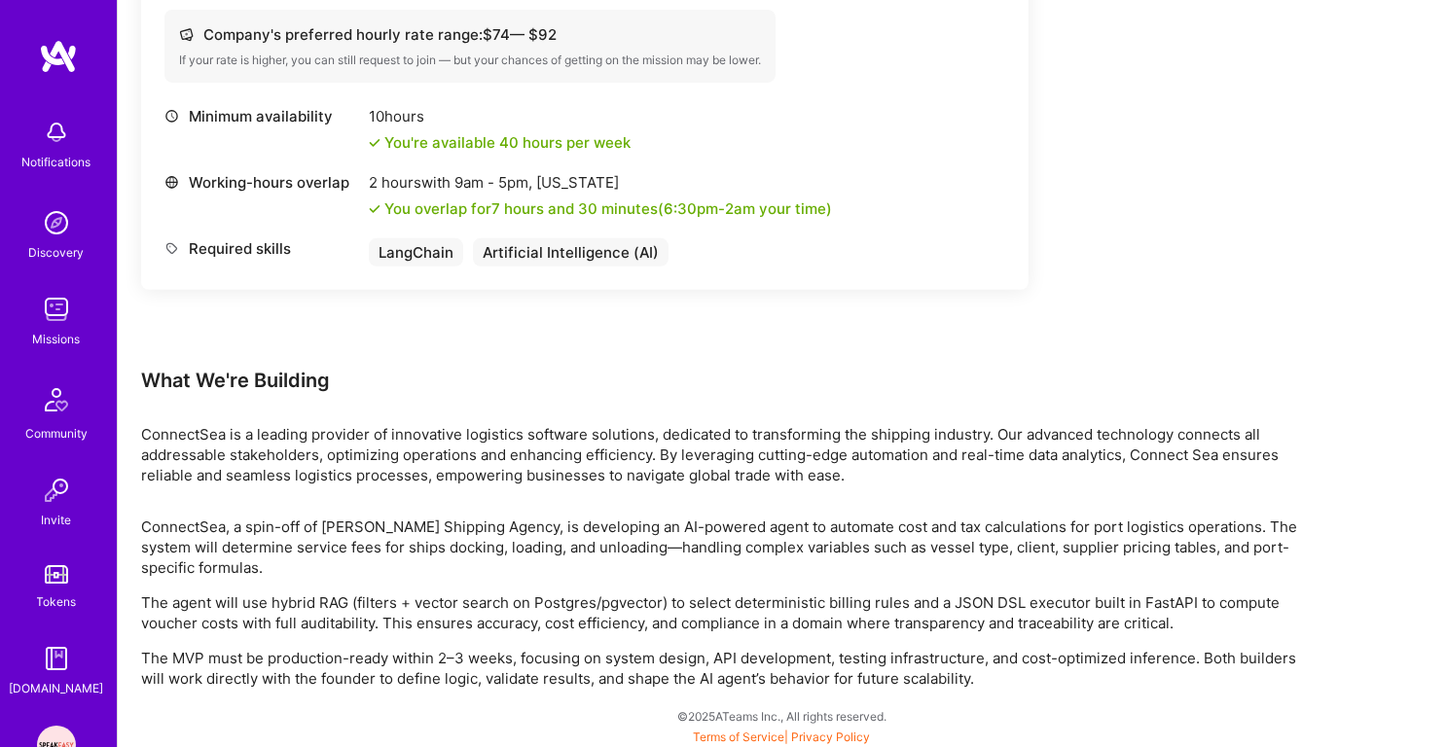
click at [531, 630] on p "The agent will use hybrid RAG (filters + vector search on Postgres/pgvector) to…" at bounding box center [724, 612] width 1167 height 41
click at [540, 618] on p "The agent will use hybrid RAG (filters + vector search on Postgres/pgvector) to…" at bounding box center [724, 612] width 1167 height 41
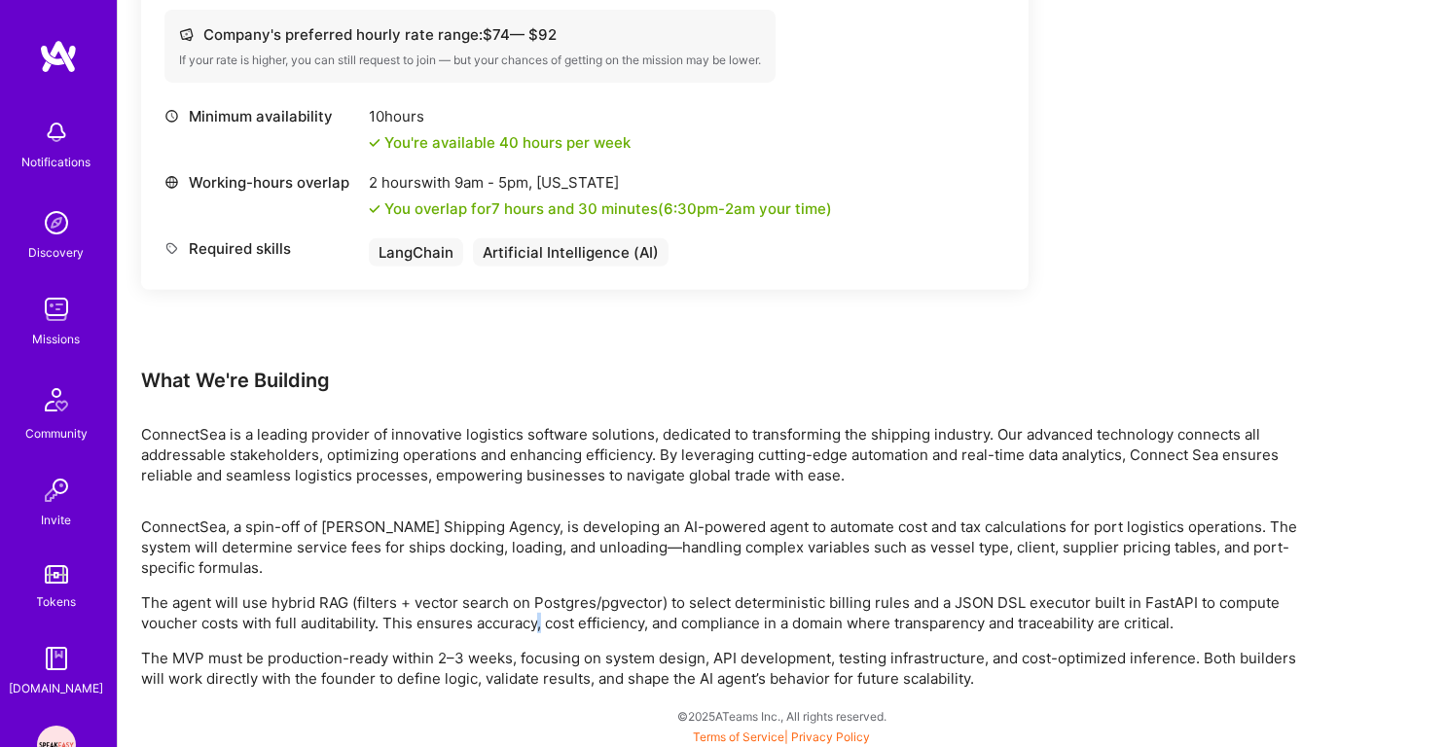
click at [540, 618] on p "The agent will use hybrid RAG (filters + vector search on Postgres/pgvector) to…" at bounding box center [724, 612] width 1167 height 41
click at [507, 661] on p "The MVP must be production-ready within 2–3 weeks, focusing on system design, A…" at bounding box center [724, 668] width 1167 height 41
click at [554, 657] on p "The MVP must be production-ready within 2–3 weeks, focusing on system design, A…" at bounding box center [724, 668] width 1167 height 41
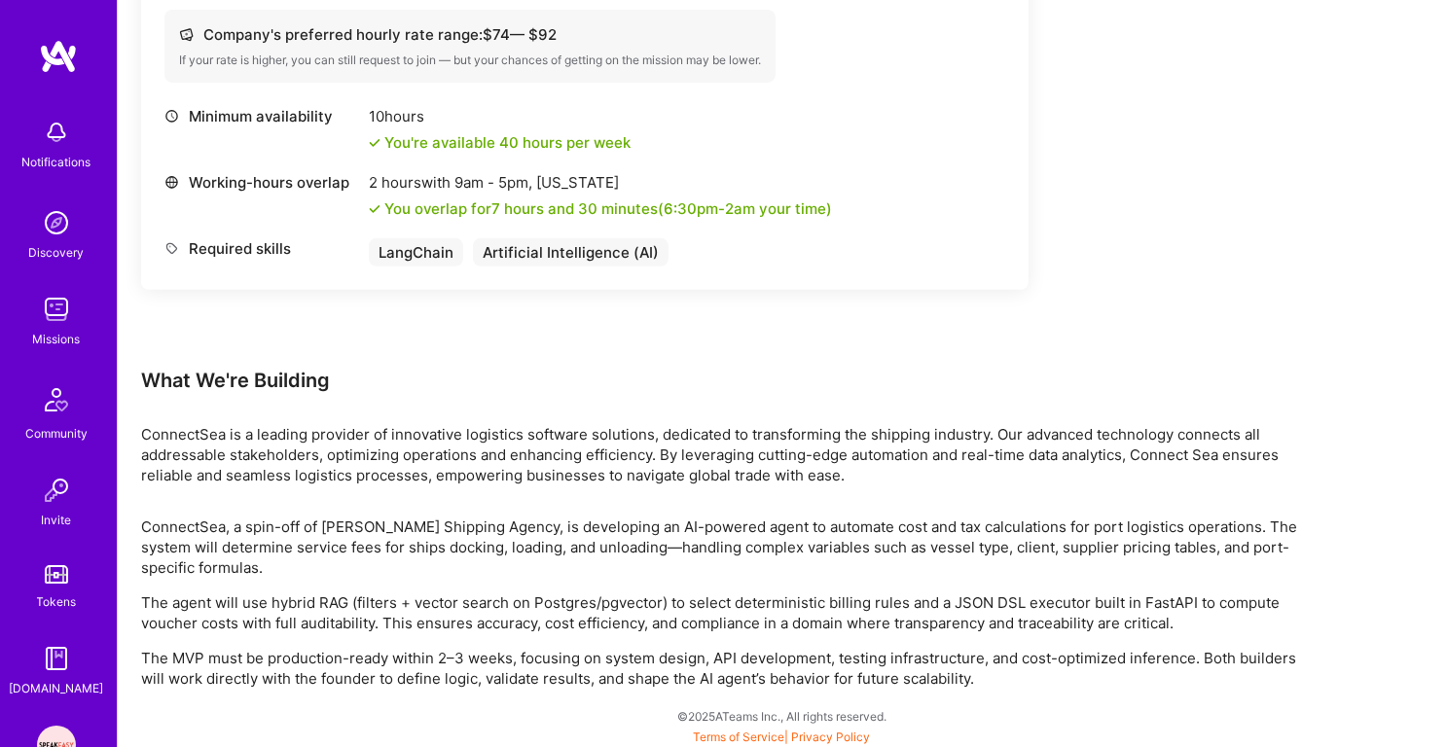
click at [554, 657] on p "The MVP must be production-ready within 2–3 weeks, focusing on system design, A…" at bounding box center [724, 668] width 1167 height 41
click at [663, 654] on p "The MVP must be production-ready within 2–3 weeks, focusing on system design, A…" at bounding box center [724, 668] width 1167 height 41
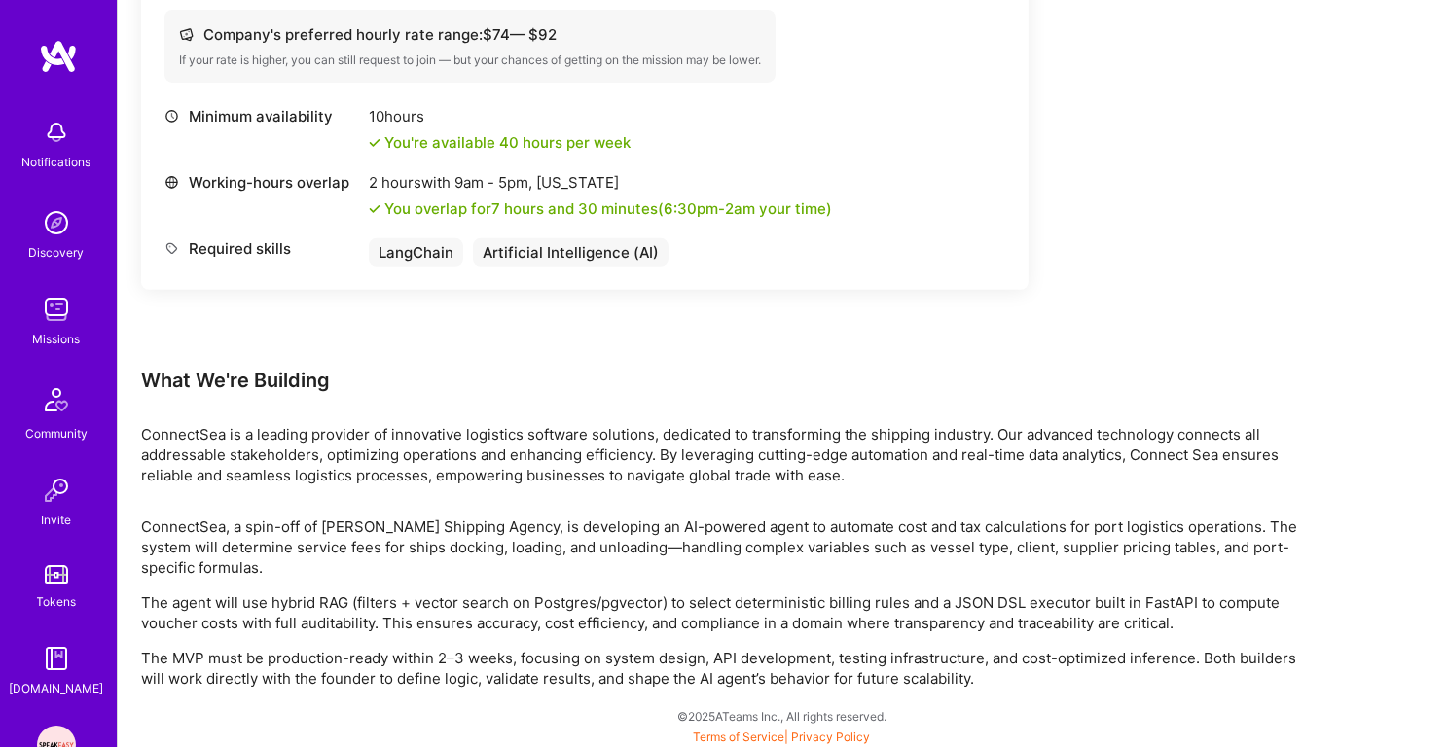
click at [718, 652] on p "The MVP must be production-ready within 2–3 weeks, focusing on system design, A…" at bounding box center [724, 668] width 1167 height 41
click at [780, 652] on p "The MVP must be production-ready within 2–3 weeks, focusing on system design, A…" at bounding box center [724, 668] width 1167 height 41
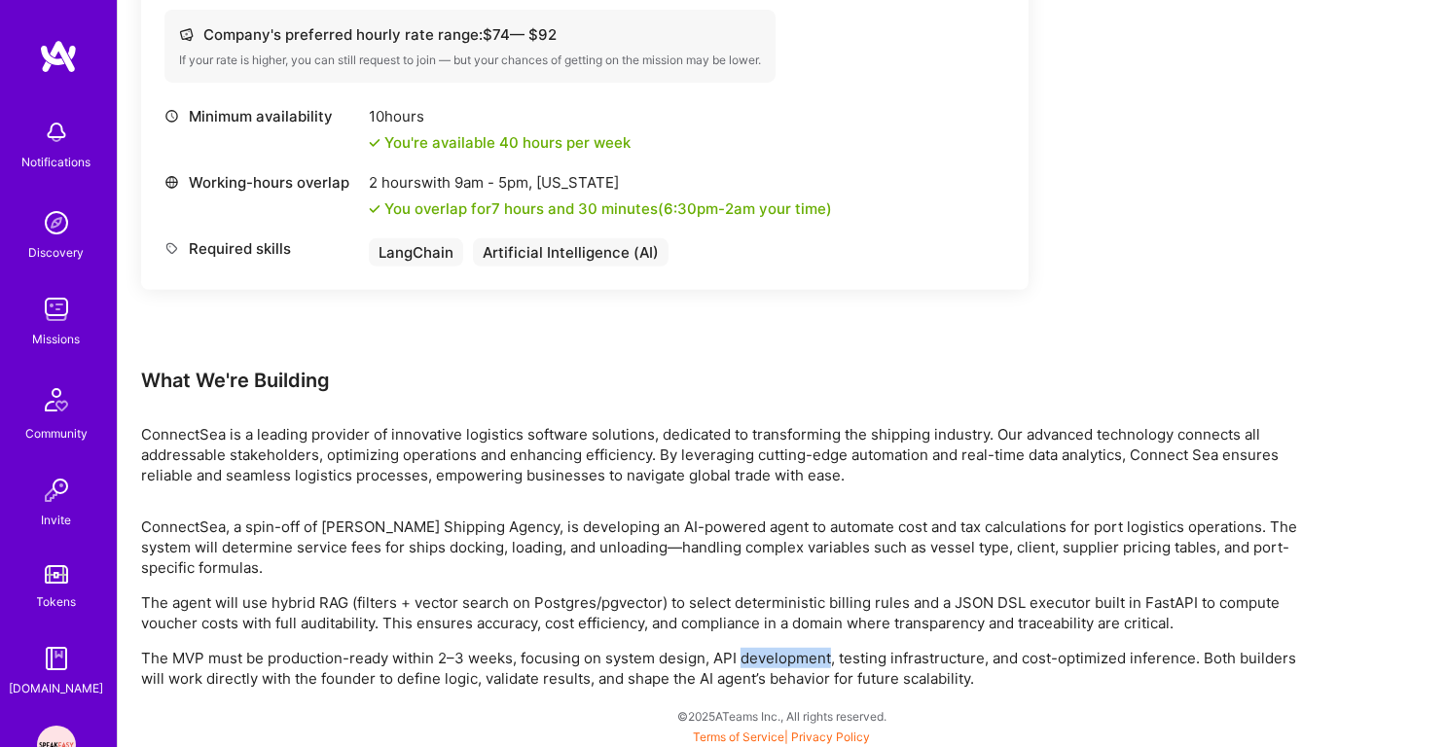
click at [780, 652] on p "The MVP must be production-ready within 2–3 weeks, focusing on system design, A…" at bounding box center [724, 668] width 1167 height 41
click at [815, 656] on p "The MVP must be production-ready within 2–3 weeks, focusing on system design, A…" at bounding box center [724, 668] width 1167 height 41
click at [447, 671] on p "The MVP must be production-ready within 2–3 weeks, focusing on system design, A…" at bounding box center [724, 668] width 1167 height 41
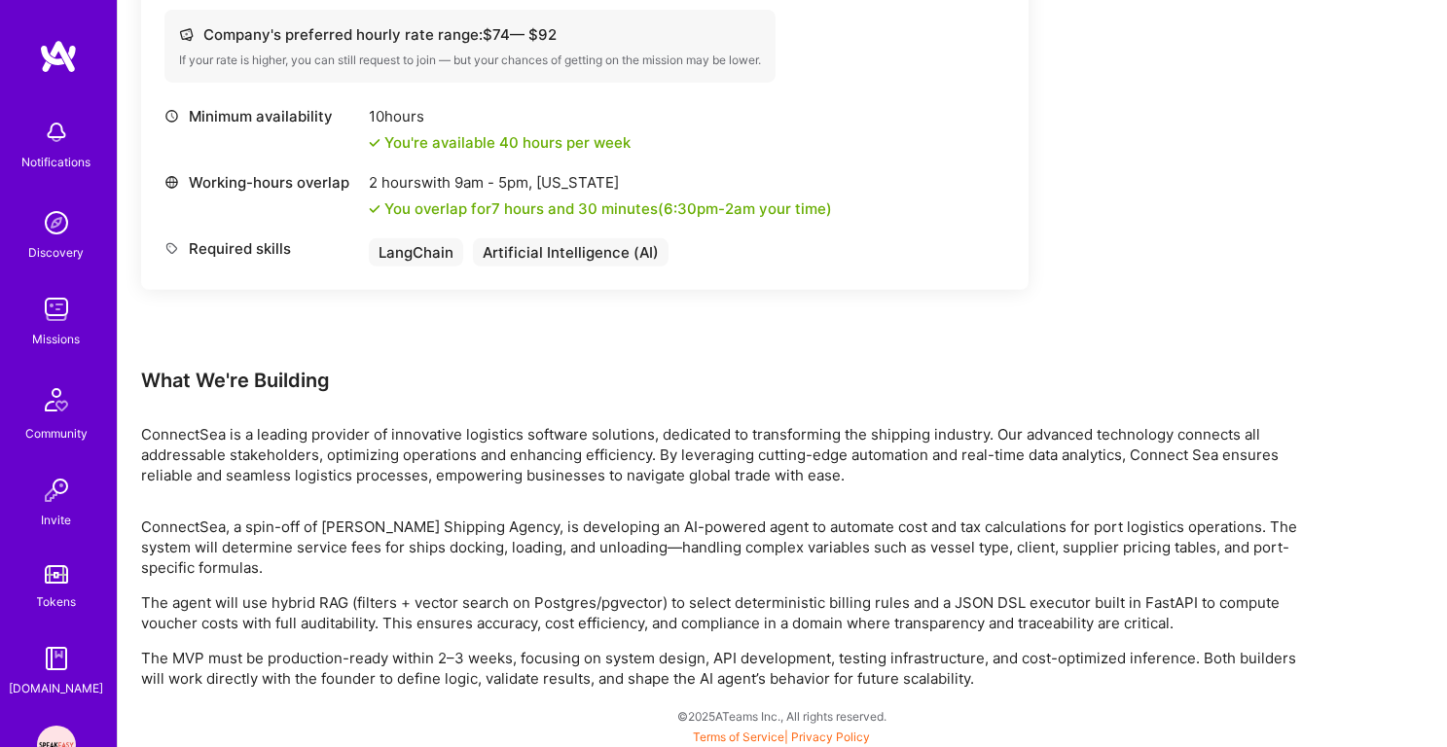
click at [447, 671] on p "The MVP must be production-ready within 2–3 weeks, focusing on system design, A…" at bounding box center [724, 668] width 1167 height 41
click at [483, 651] on p "The MVP must be production-ready within 2–3 weeks, focusing on system design, A…" at bounding box center [724, 668] width 1167 height 41
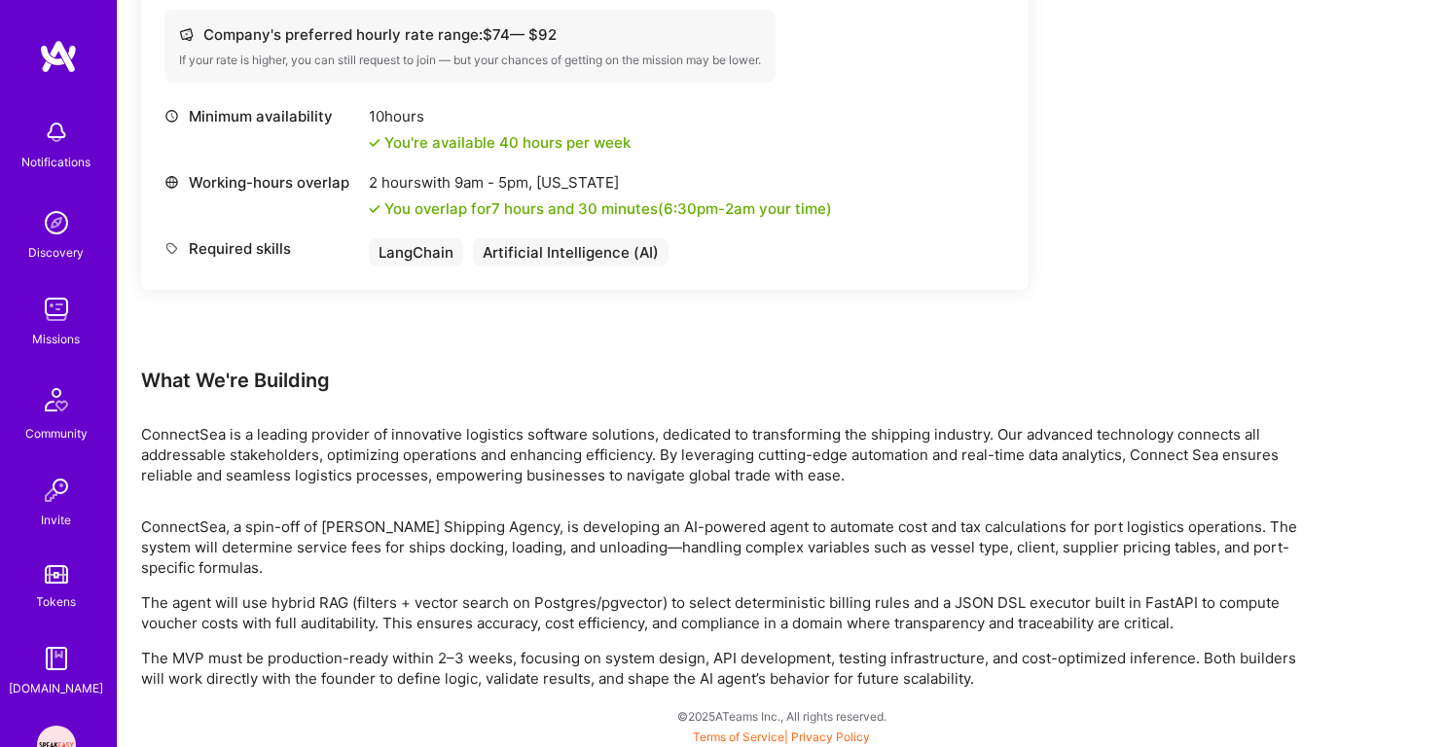
click at [474, 666] on p "The MVP must be production-ready within 2–3 weeks, focusing on system design, A…" at bounding box center [724, 668] width 1167 height 41
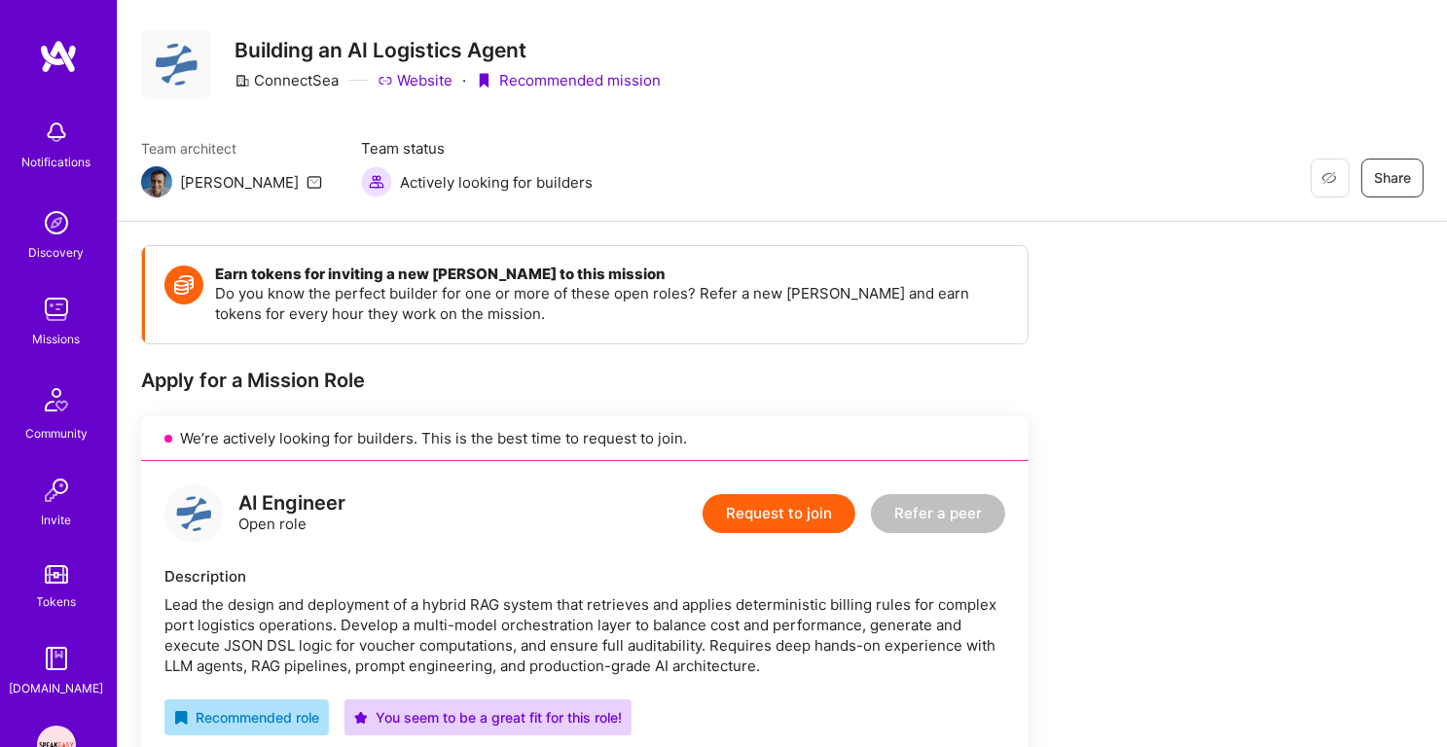
scroll to position [0, 0]
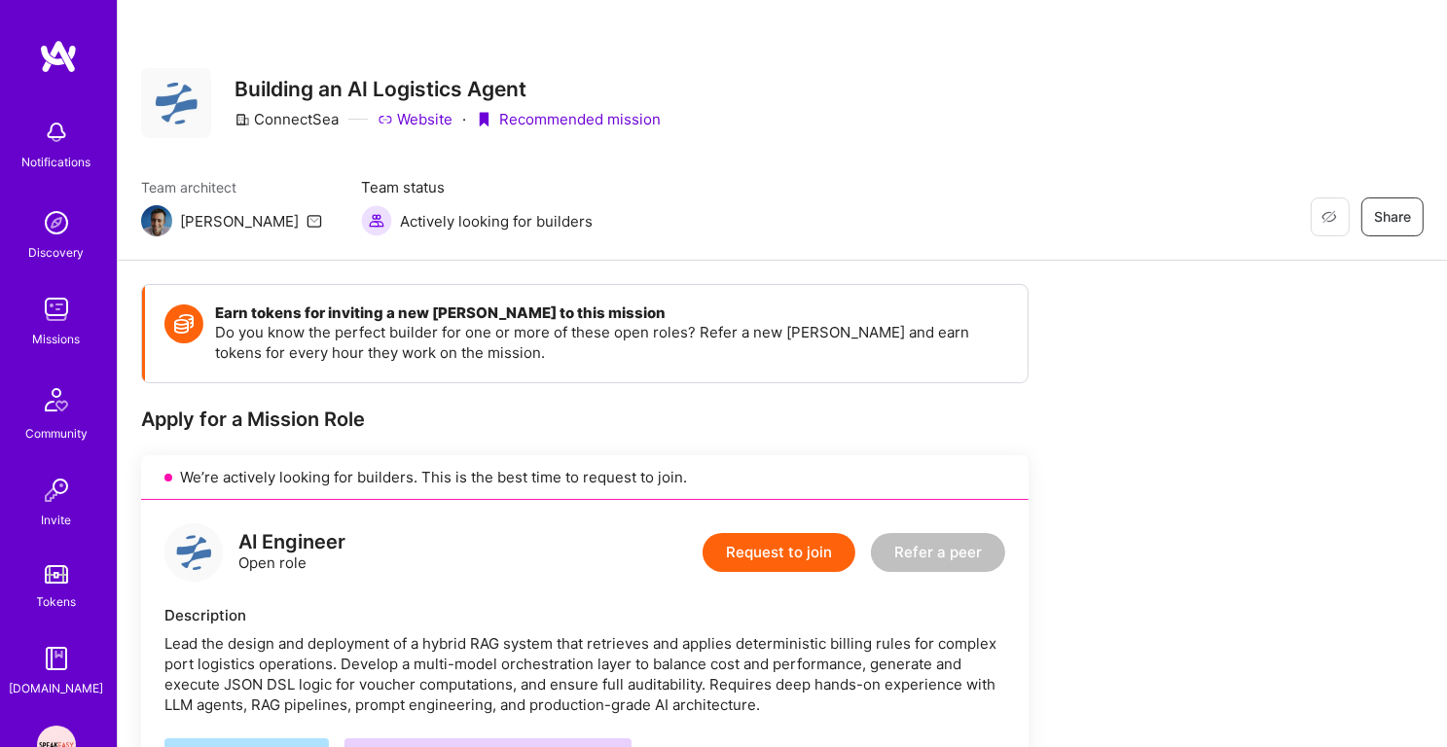
click at [58, 327] on img at bounding box center [56, 309] width 39 height 39
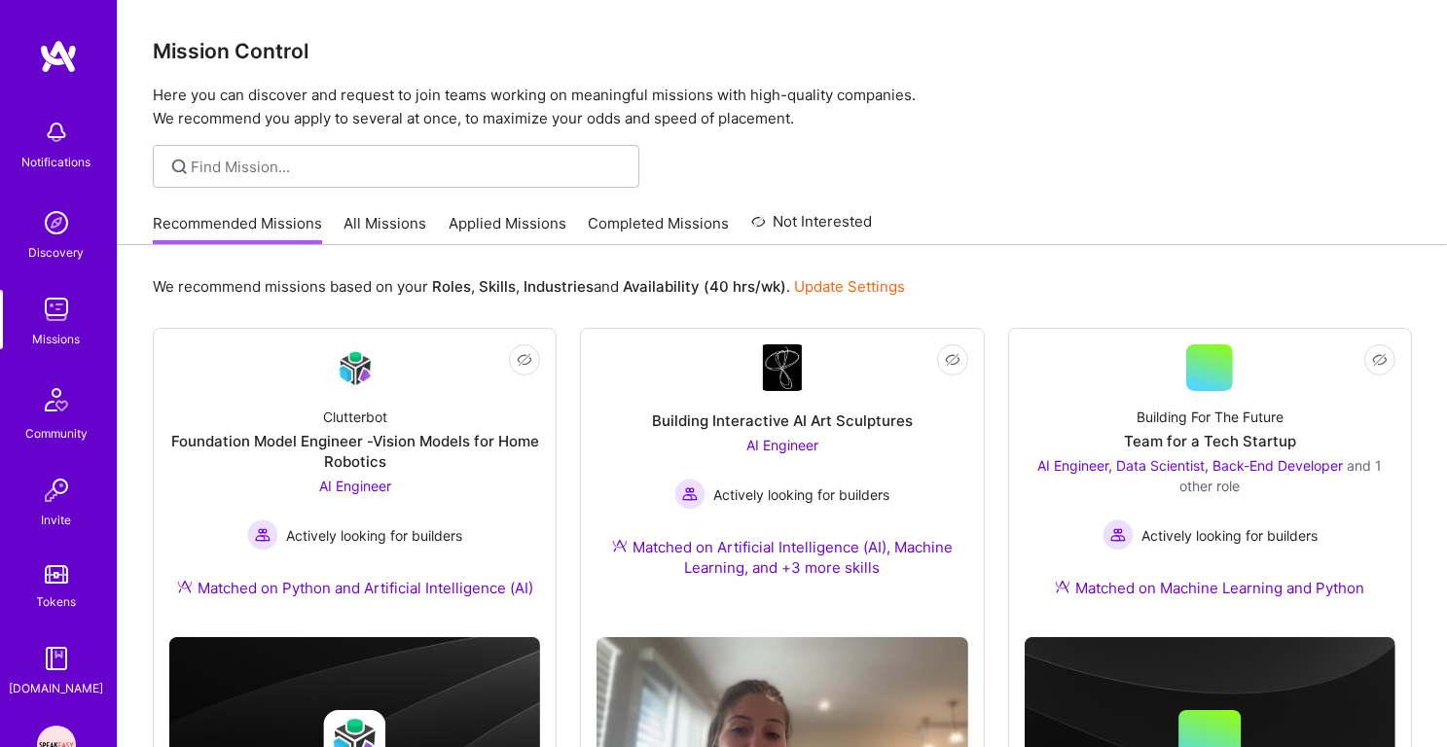
click at [478, 231] on link "Applied Missions" at bounding box center [508, 229] width 118 height 32
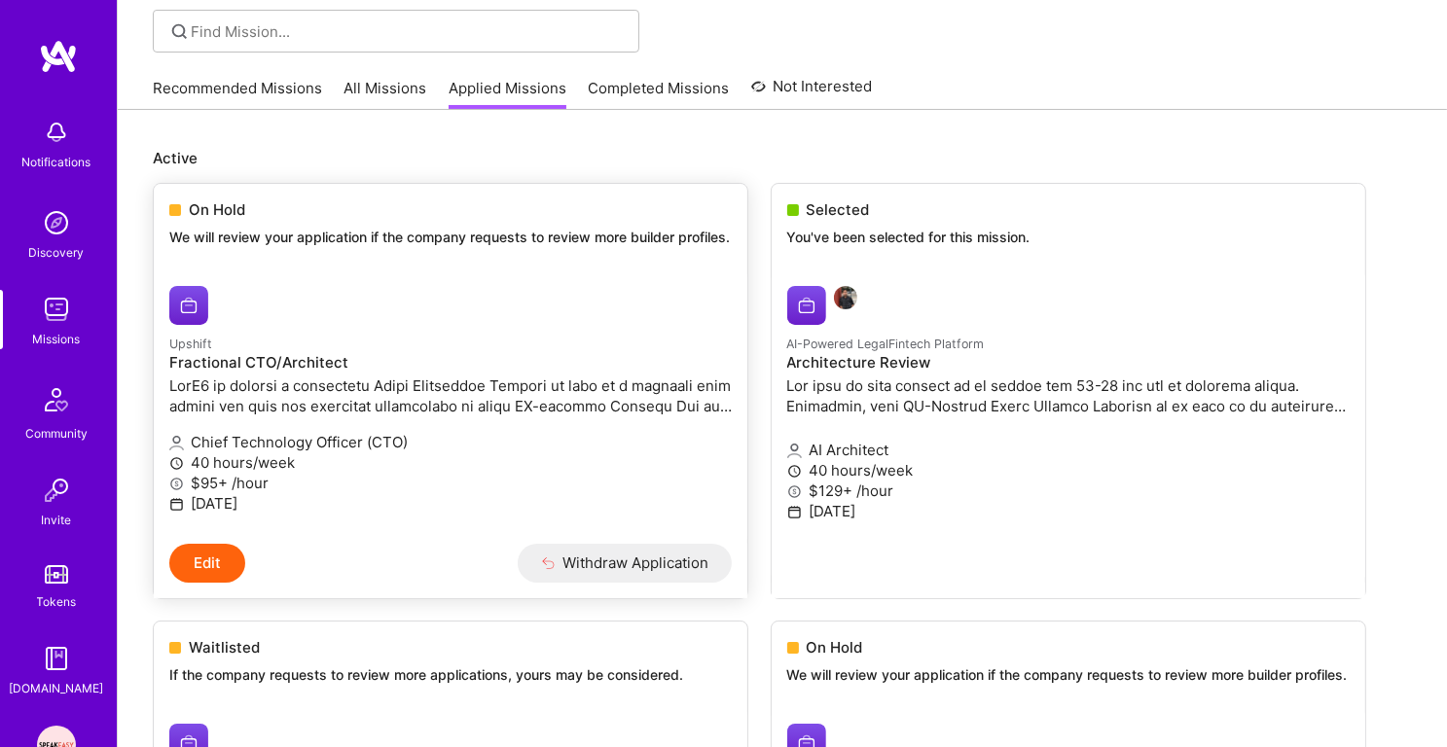
scroll to position [132, 0]
